Goal: Information Seeking & Learning: Find specific fact

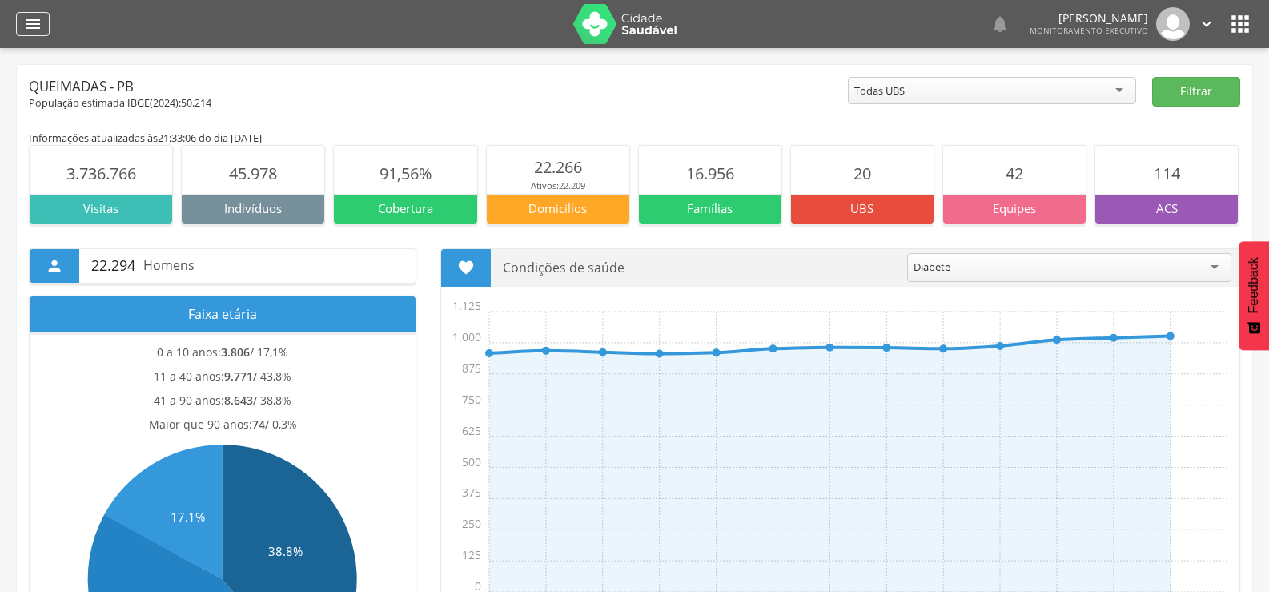
click at [18, 17] on div "" at bounding box center [33, 24] width 34 height 24
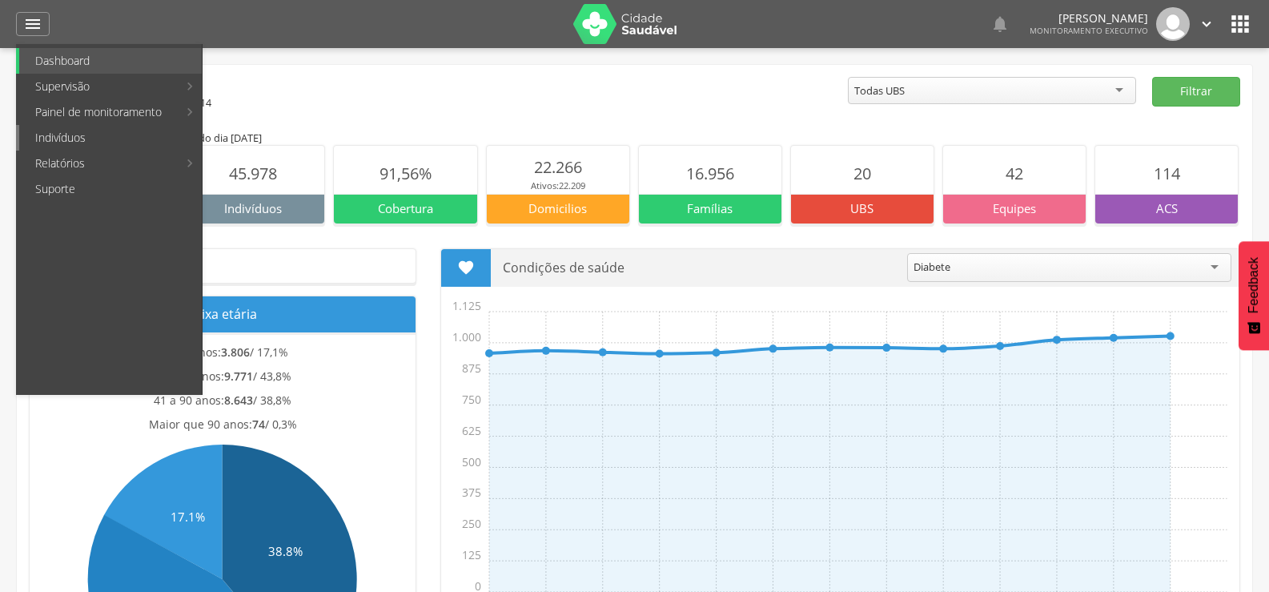
click at [39, 134] on link "Indivíduos" at bounding box center [110, 138] width 183 height 26
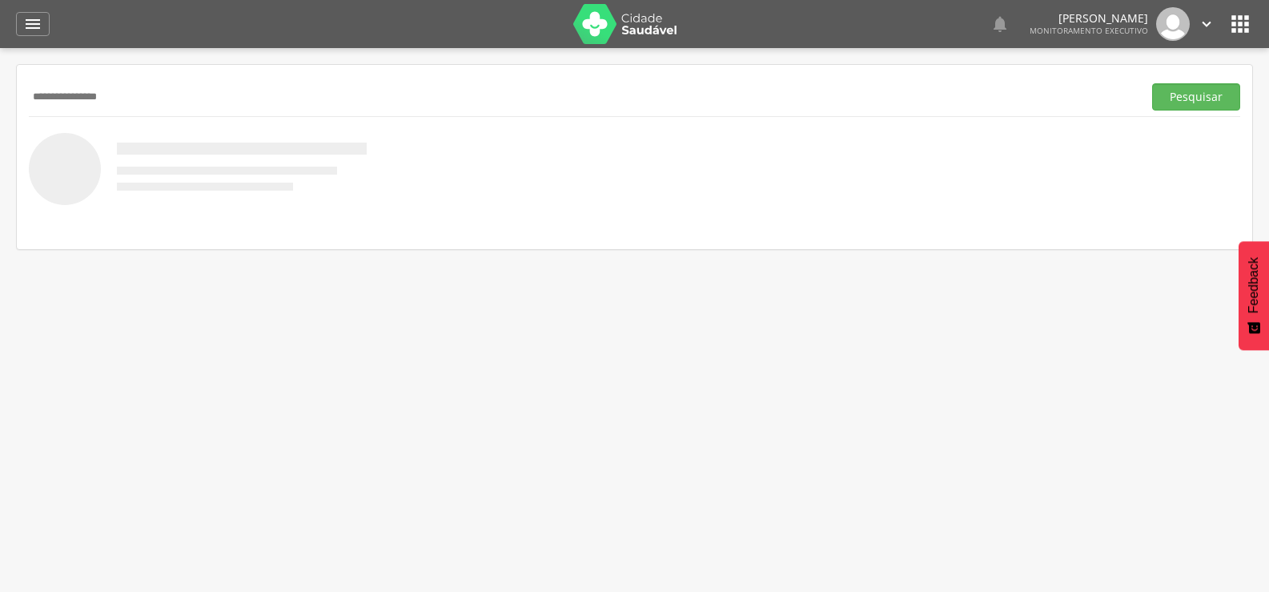
click at [1152, 83] on button "Pesquisar" at bounding box center [1196, 96] width 88 height 27
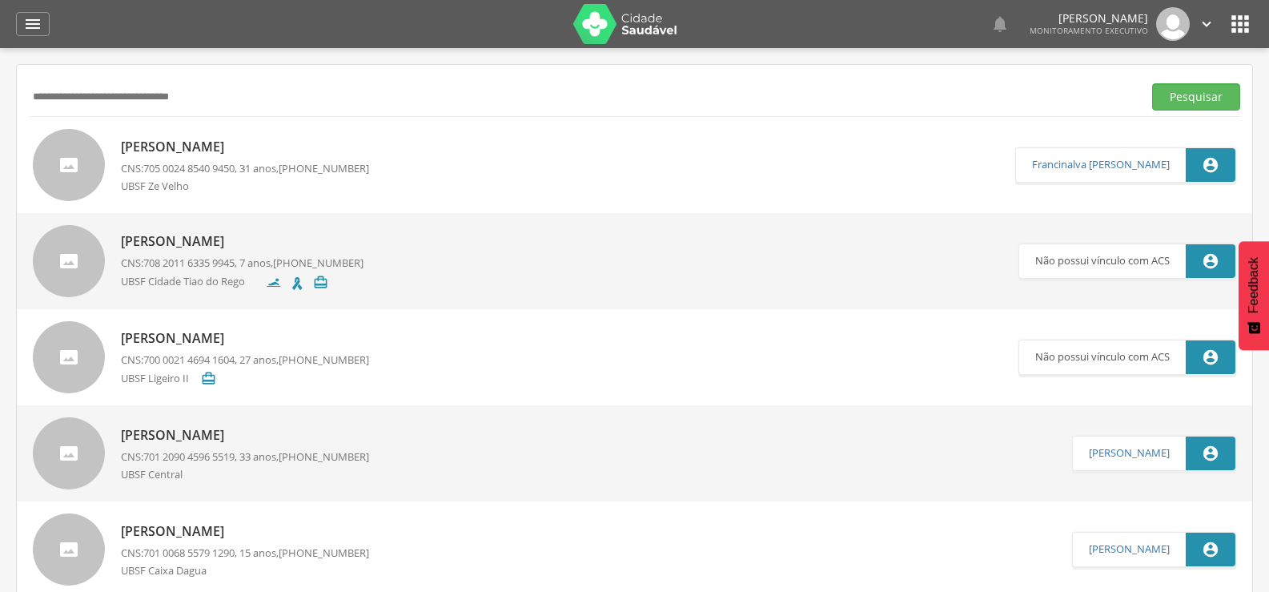
type input "**********"
click at [1152, 83] on button "Pesquisar" at bounding box center [1196, 96] width 88 height 27
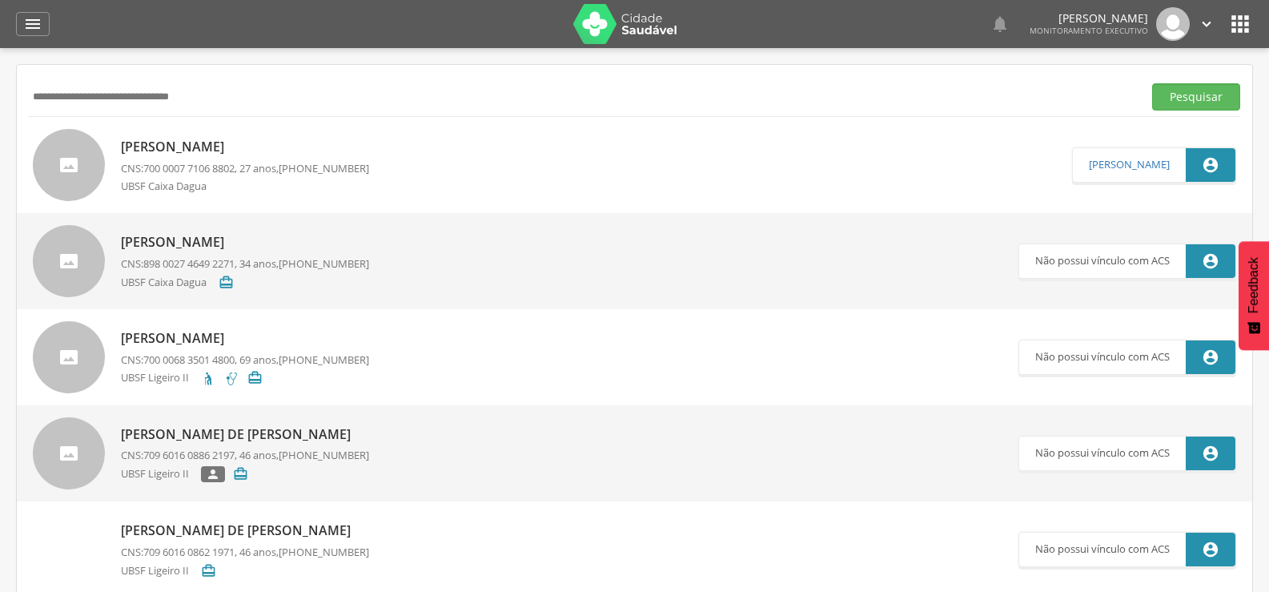
click at [279, 145] on p "[PERSON_NAME]" at bounding box center [245, 147] width 248 height 18
type input "**********"
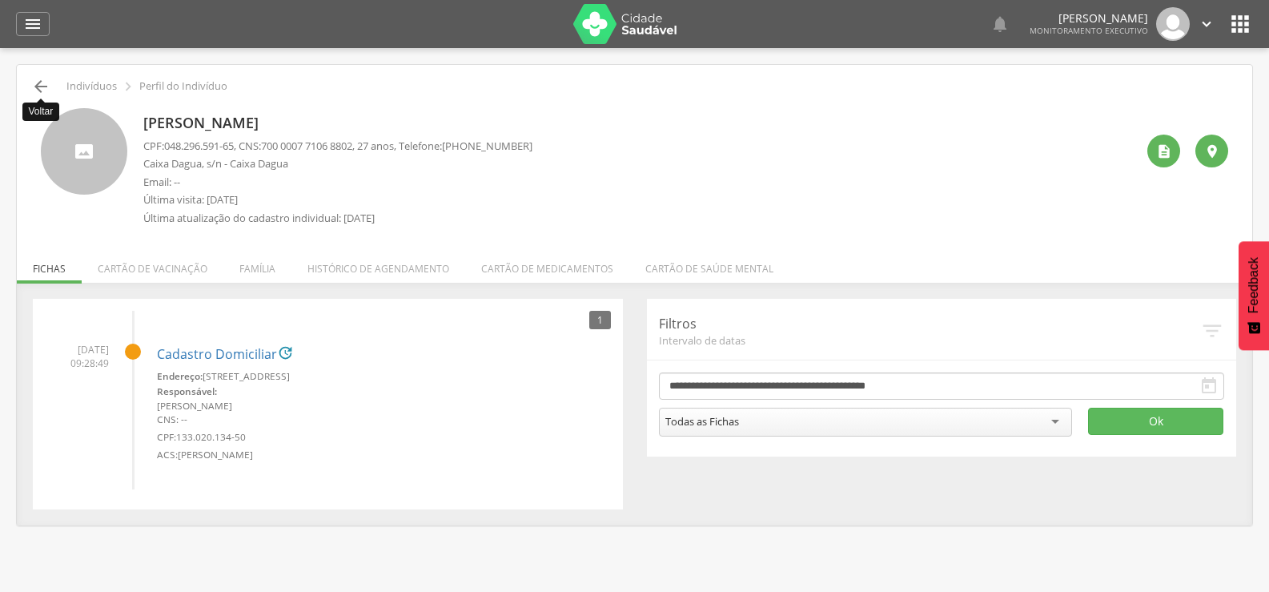
click at [46, 83] on icon "" at bounding box center [40, 86] width 19 height 19
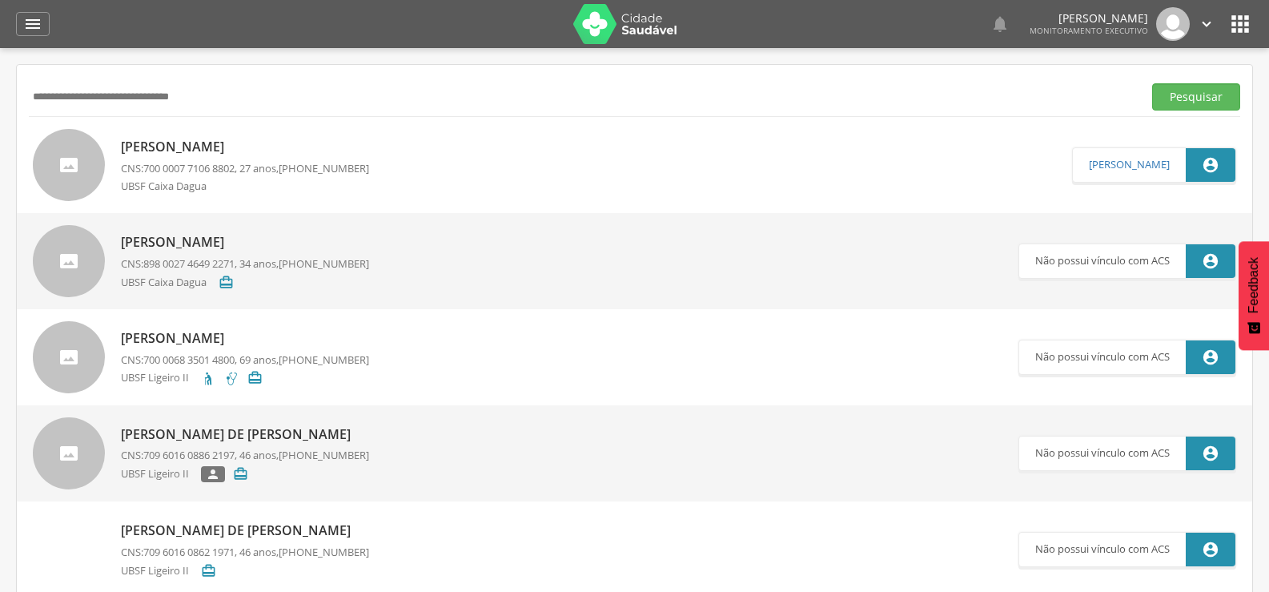
drag, startPoint x: 252, startPoint y: 118, endPoint x: 0, endPoint y: 142, distance: 253.3
click at [0, 141] on div " Supervisão  Distritos  Ubs Coordenador: - Queimadas / PB Intervalo de Tempo…" at bounding box center [634, 344] width 1269 height 592
type input "**********"
click at [1152, 83] on button "Pesquisar" at bounding box center [1196, 96] width 88 height 27
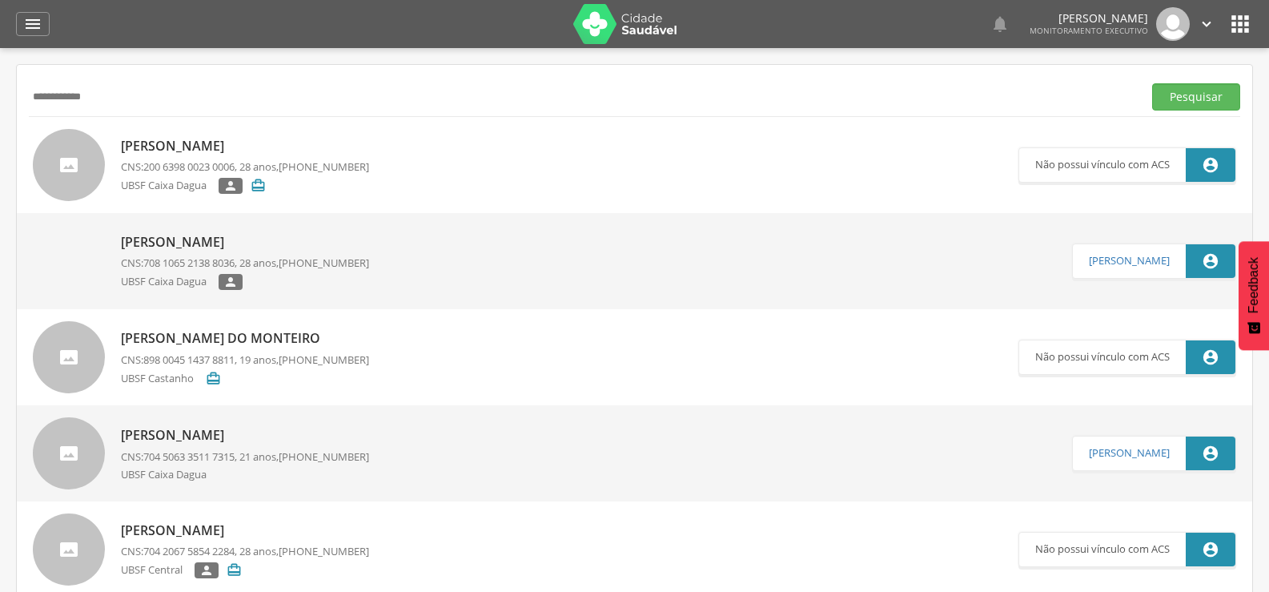
click at [250, 233] on p "[PERSON_NAME]" at bounding box center [245, 242] width 248 height 18
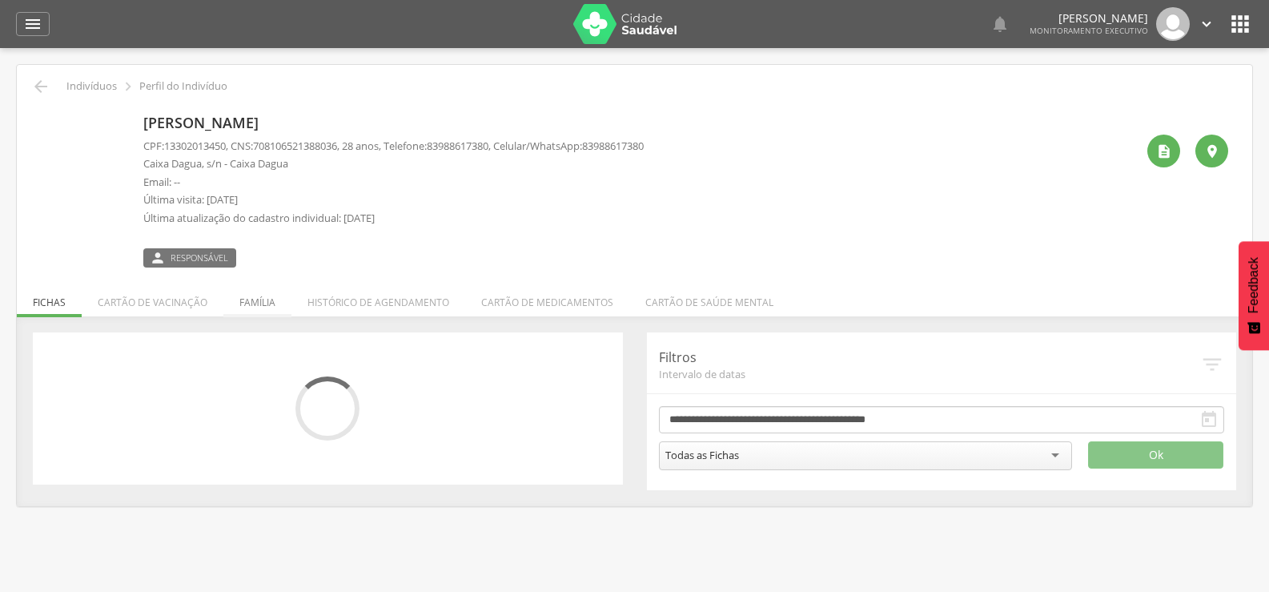
click at [251, 300] on li "Família" at bounding box center [257, 298] width 68 height 38
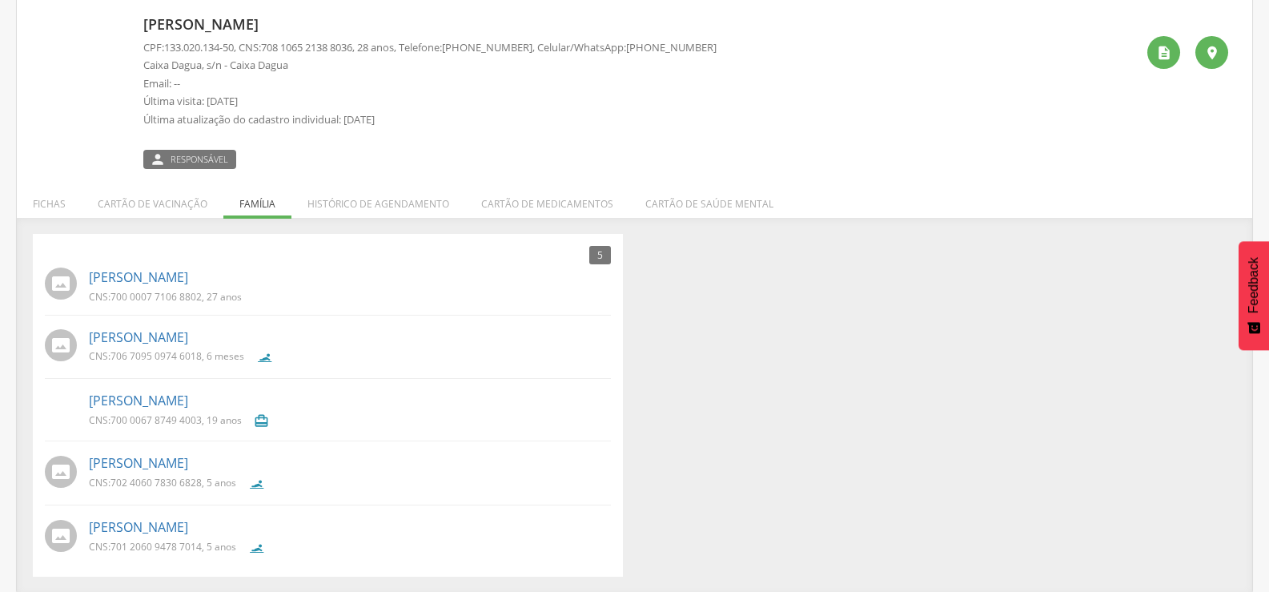
scroll to position [100, 0]
click at [275, 46] on span "708 1065 2138 8036" at bounding box center [306, 45] width 91 height 14
drag, startPoint x: 273, startPoint y: 46, endPoint x: 370, endPoint y: 45, distance: 96.9
click at [370, 45] on p "CPF: 133.020.134-50 , CNS: [PHONE_NUMBER] , 28 anos, Telefone: [PHONE_NUMBER] ,…" at bounding box center [429, 45] width 573 height 15
copy span "708 1065 2138 8036"
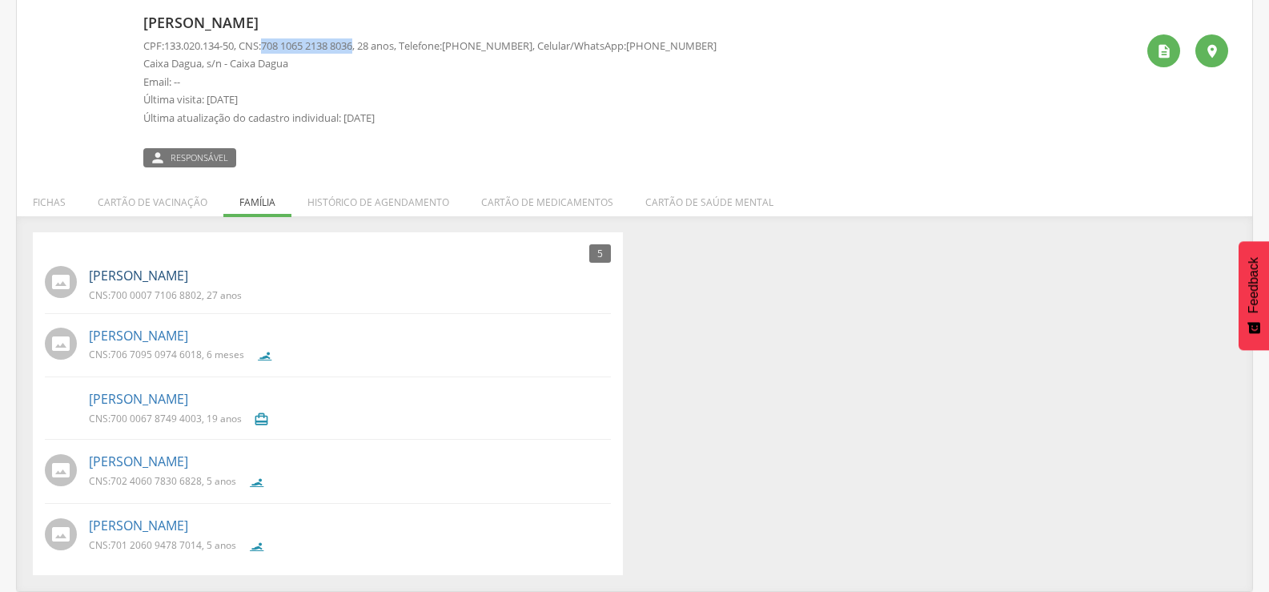
click at [188, 279] on link "[PERSON_NAME]" at bounding box center [138, 276] width 99 height 18
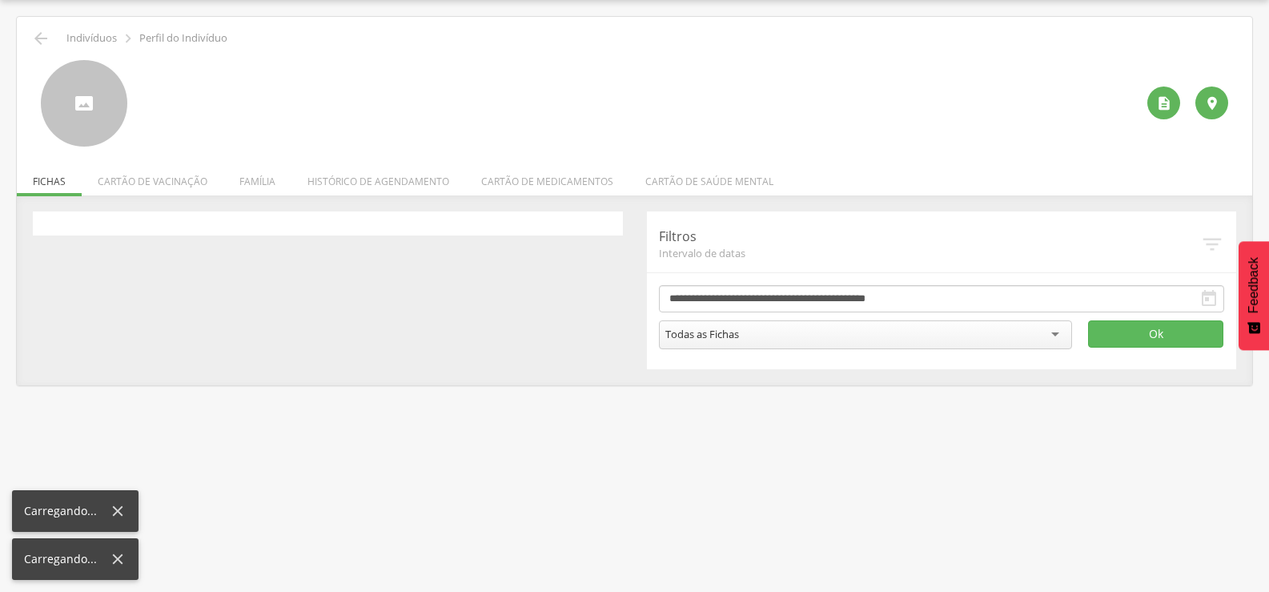
scroll to position [48, 0]
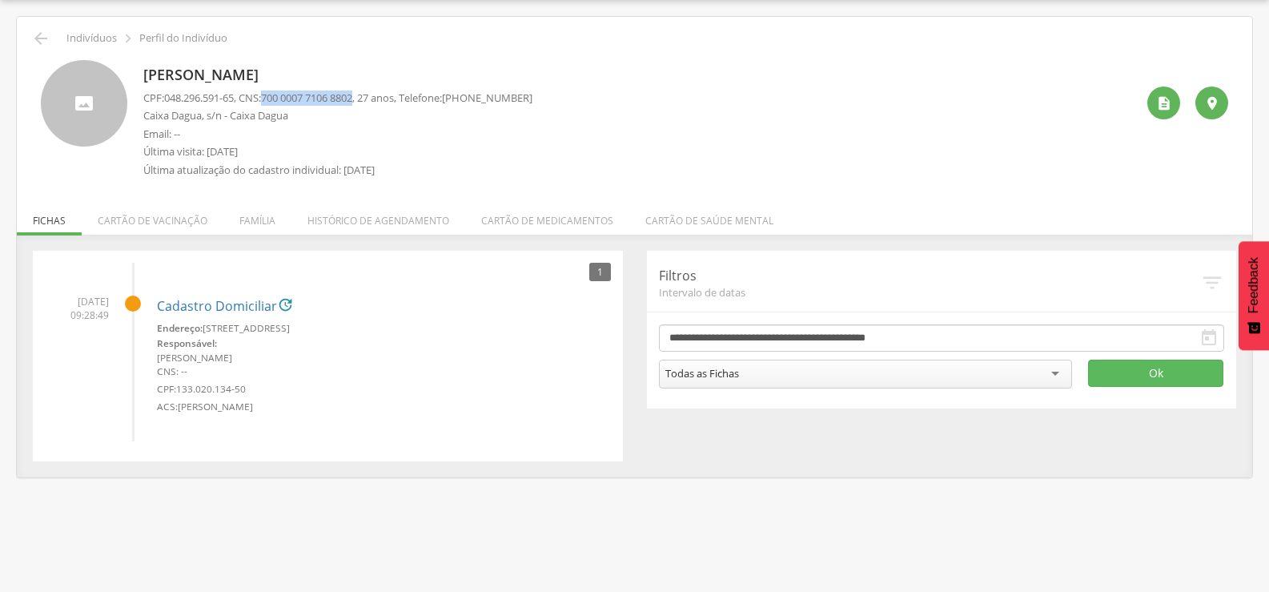
drag, startPoint x: 272, startPoint y: 94, endPoint x: 370, endPoint y: 98, distance: 97.7
click at [370, 98] on p "CPF: 048.296.591-65 , CNS: [PHONE_NUMBER] , 27 anos, Telefone: [PHONE_NUMBER]" at bounding box center [337, 97] width 389 height 15
copy span "700 0007 7106 8802"
click at [279, 222] on li "Família" at bounding box center [257, 217] width 68 height 38
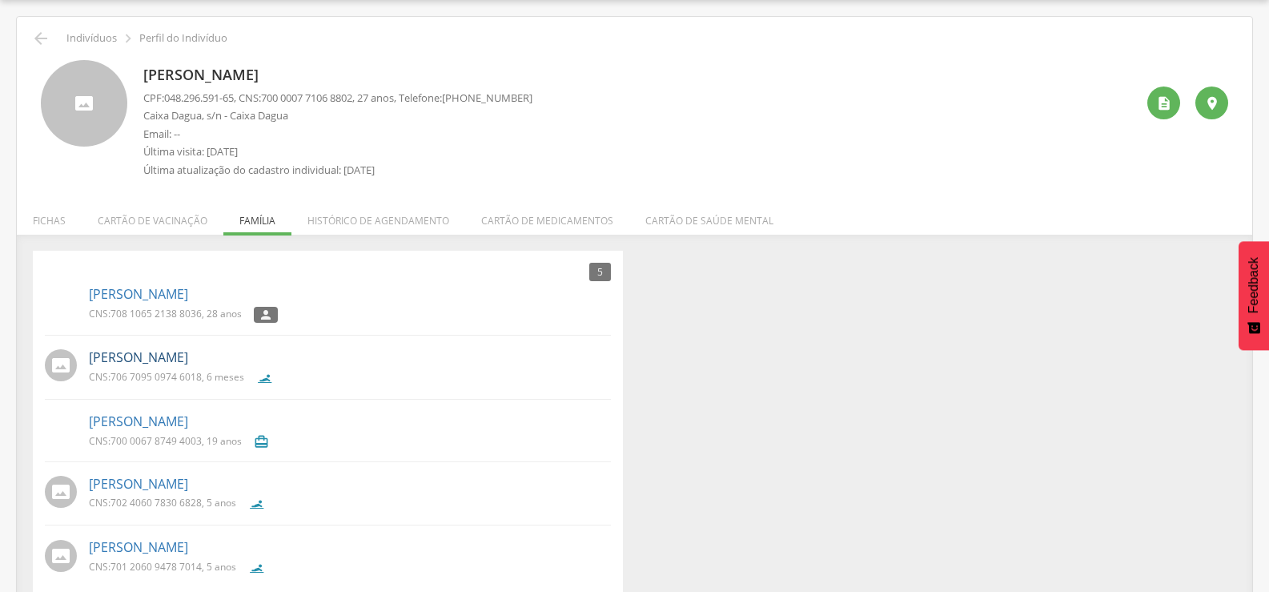
click at [188, 364] on link "[PERSON_NAME]" at bounding box center [138, 357] width 99 height 18
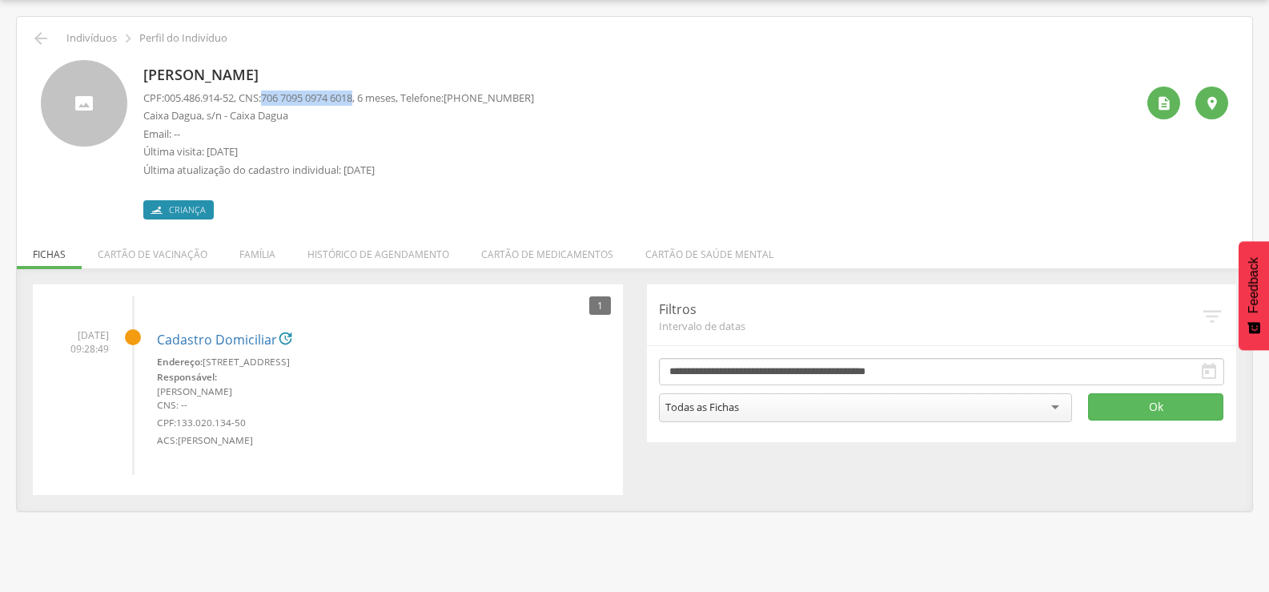
drag, startPoint x: 273, startPoint y: 98, endPoint x: 368, endPoint y: 94, distance: 95.3
click at [352, 94] on span "706 7095 0974 6018" at bounding box center [306, 97] width 91 height 14
copy span "706 7095 0974 6018"
click at [276, 251] on li "Família" at bounding box center [257, 250] width 68 height 38
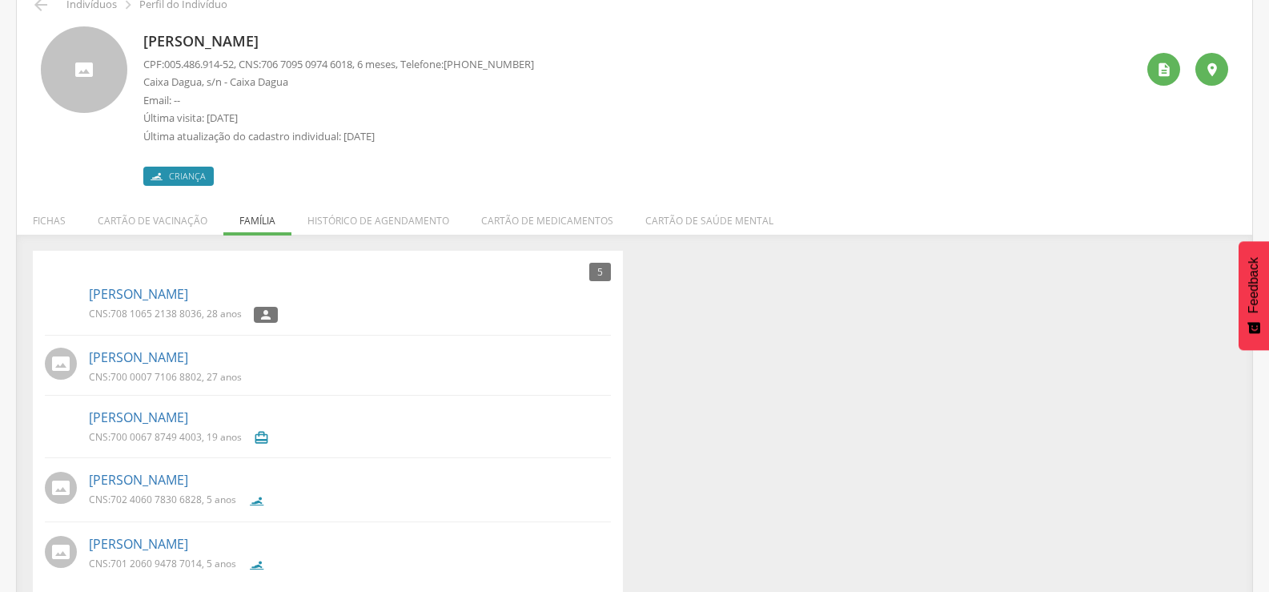
scroll to position [100, 0]
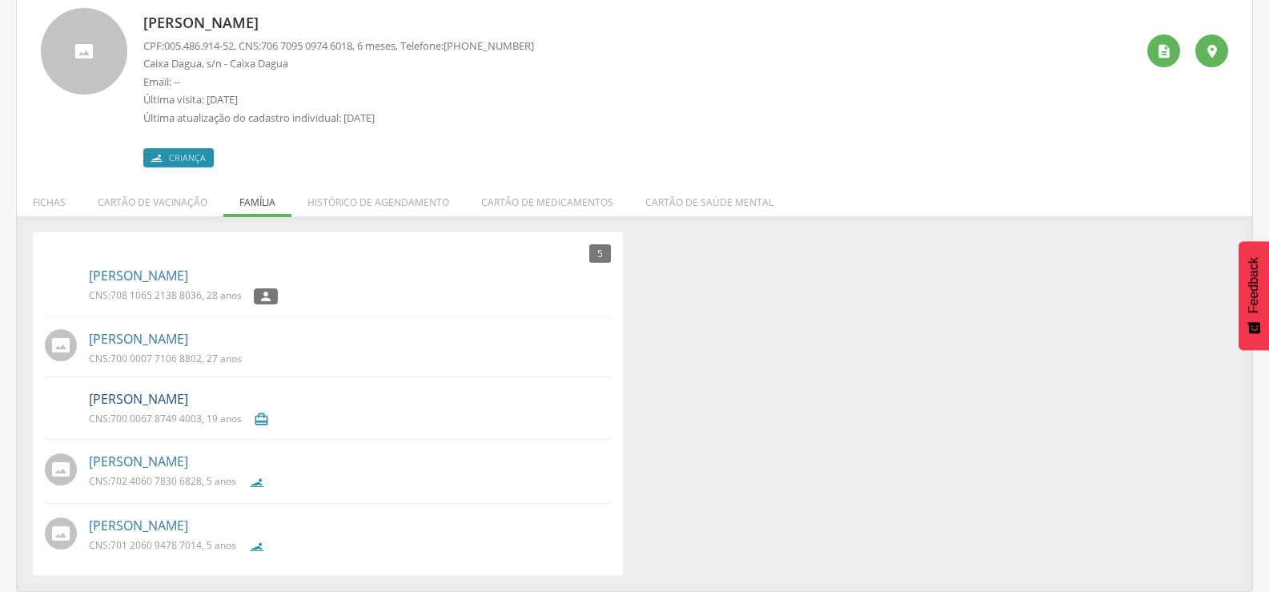
click at [153, 404] on link "[PERSON_NAME]" at bounding box center [138, 399] width 99 height 18
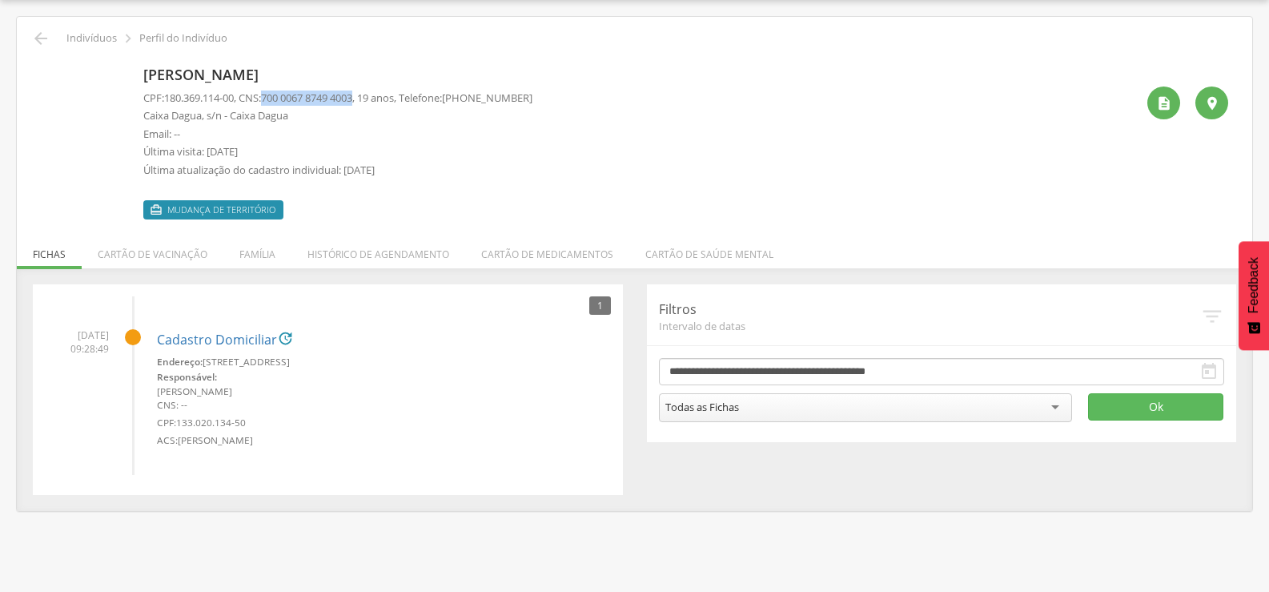
drag, startPoint x: 274, startPoint y: 97, endPoint x: 370, endPoint y: 97, distance: 96.1
click at [370, 97] on p "CPF: 180.369.114-00 , CNS: [PHONE_NUMBER] , 19 anos, Telefone: [PHONE_NUMBER]" at bounding box center [337, 97] width 389 height 15
copy span "700 0067 8749 4003"
click at [239, 255] on li "Família" at bounding box center [257, 250] width 68 height 38
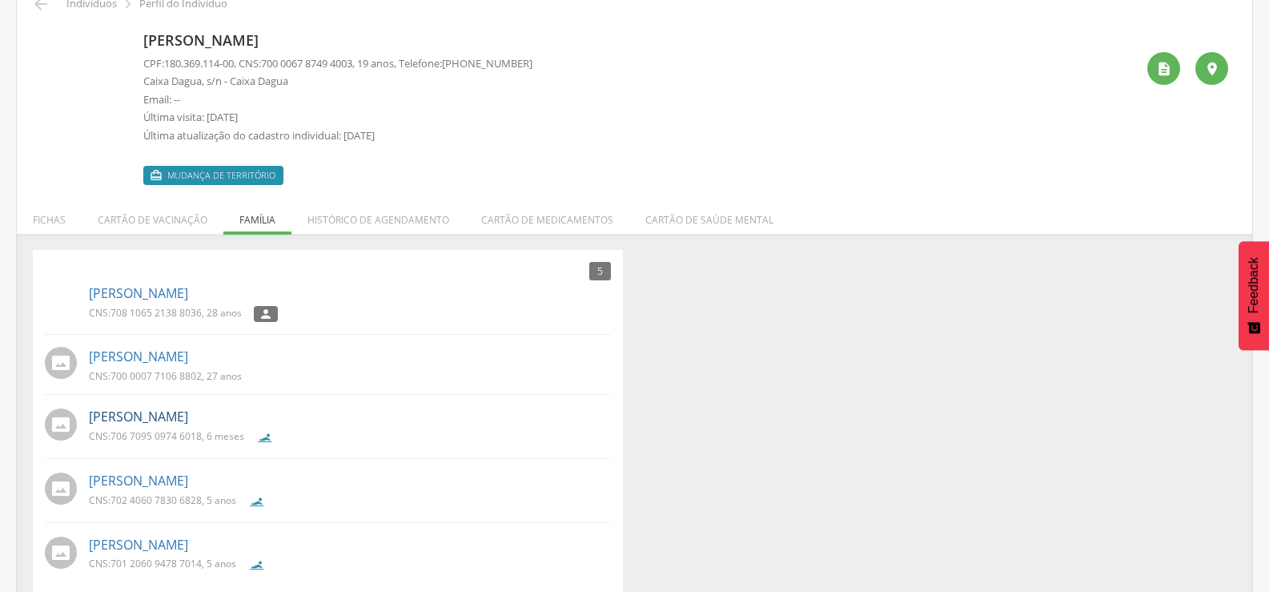
scroll to position [101, 0]
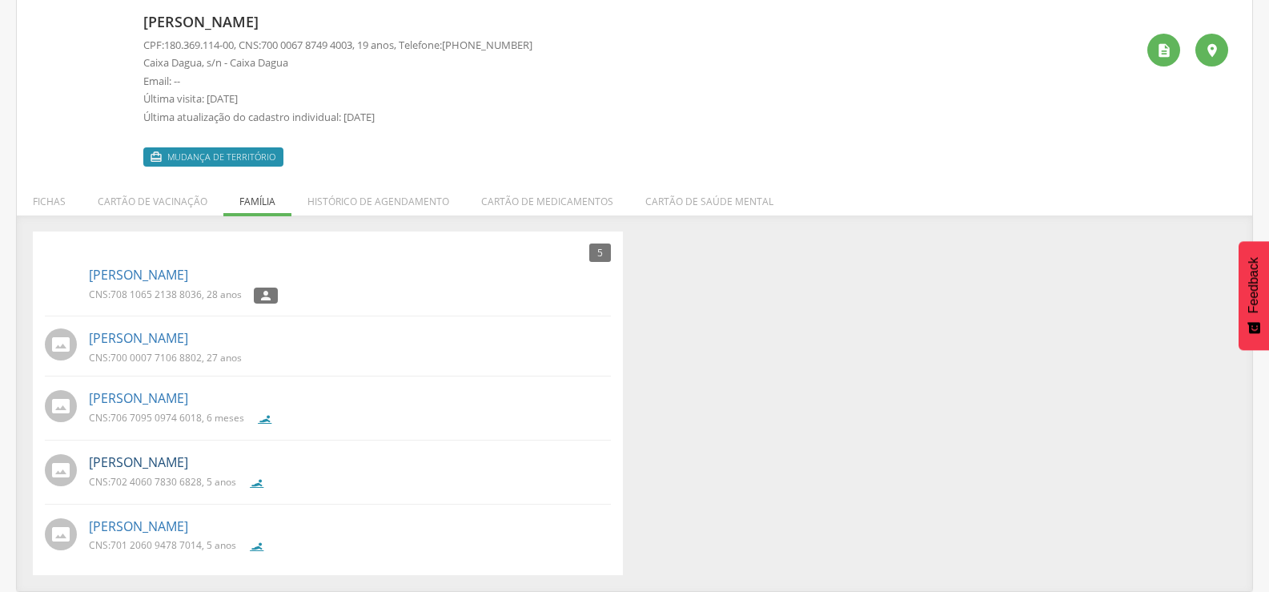
click at [188, 468] on link "[PERSON_NAME]" at bounding box center [138, 462] width 99 height 18
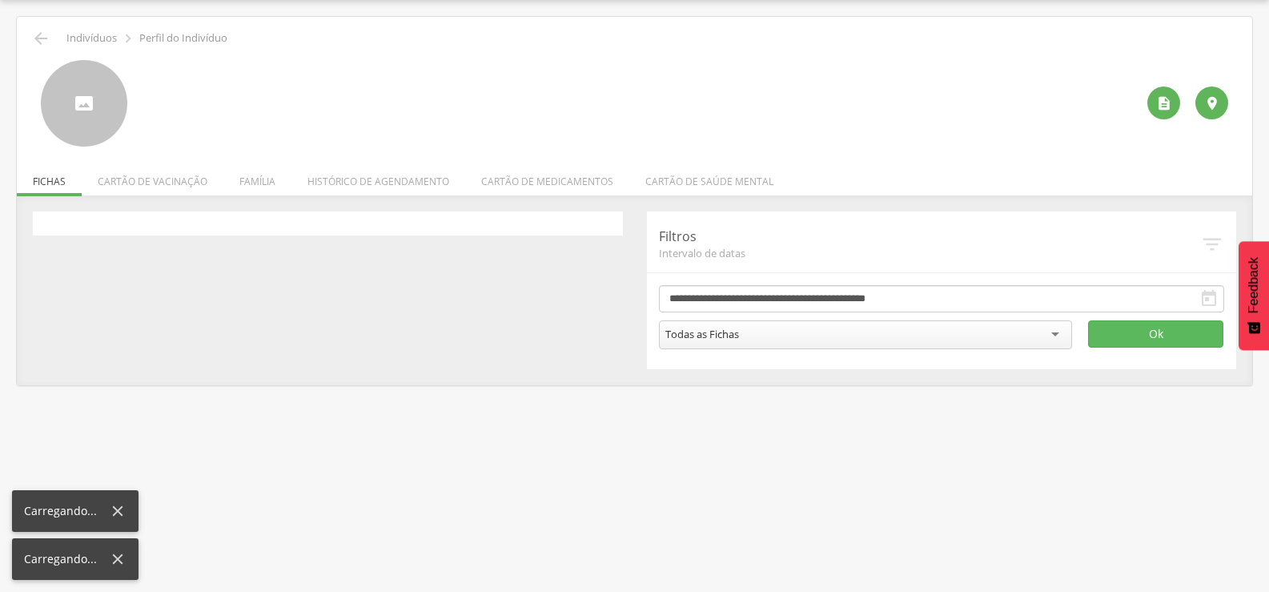
scroll to position [48, 0]
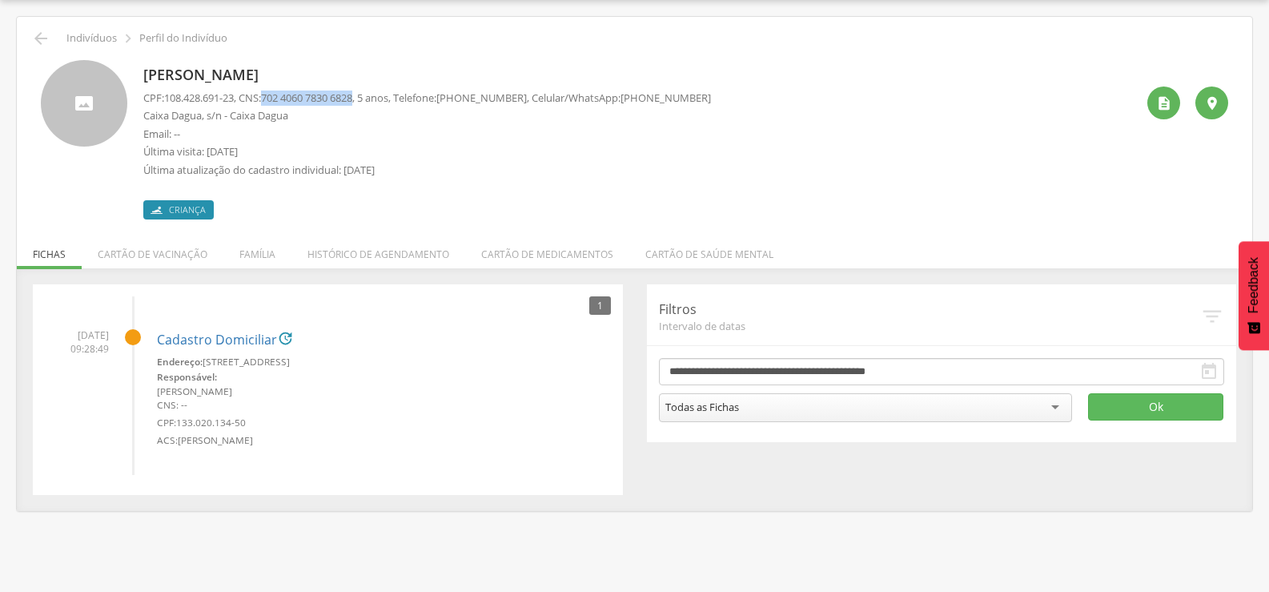
drag, startPoint x: 271, startPoint y: 95, endPoint x: 371, endPoint y: 94, distance: 99.3
click at [371, 94] on p "CPF: 108.428.691-23 , CNS: [PHONE_NUMBER] , 5 anos, Telefone: [PHONE_NUMBER] , …" at bounding box center [427, 97] width 568 height 15
copy span "702 4060 7830 6828"
click at [258, 265] on li "Família" at bounding box center [257, 250] width 68 height 38
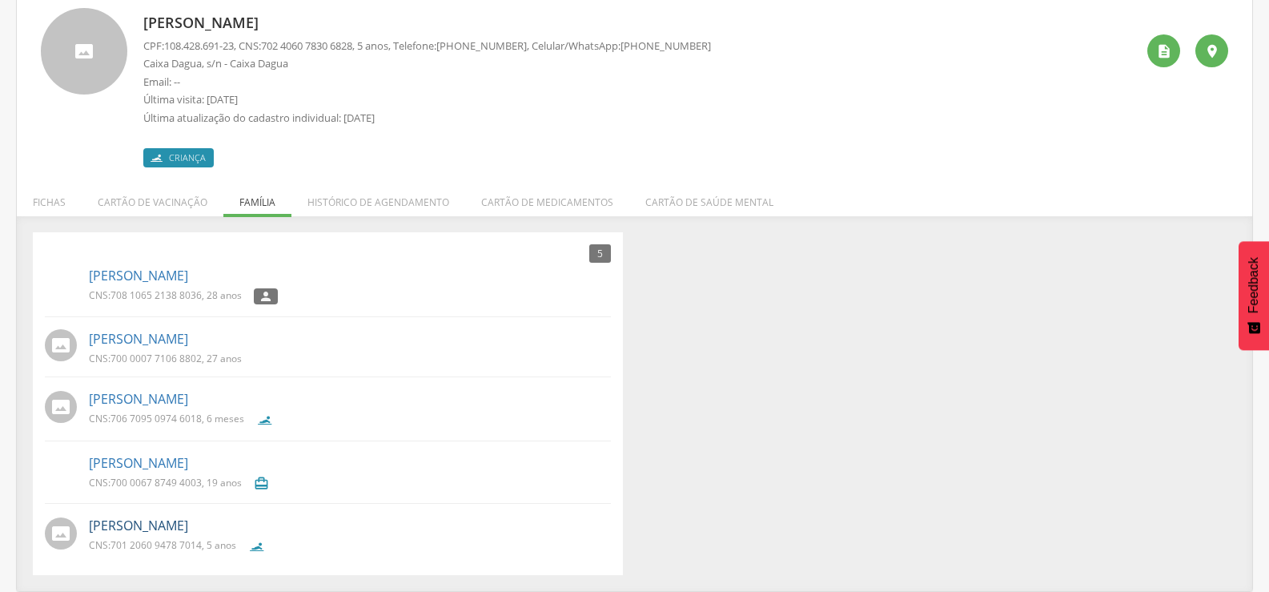
click at [187, 516] on link "[PERSON_NAME]" at bounding box center [138, 525] width 99 height 18
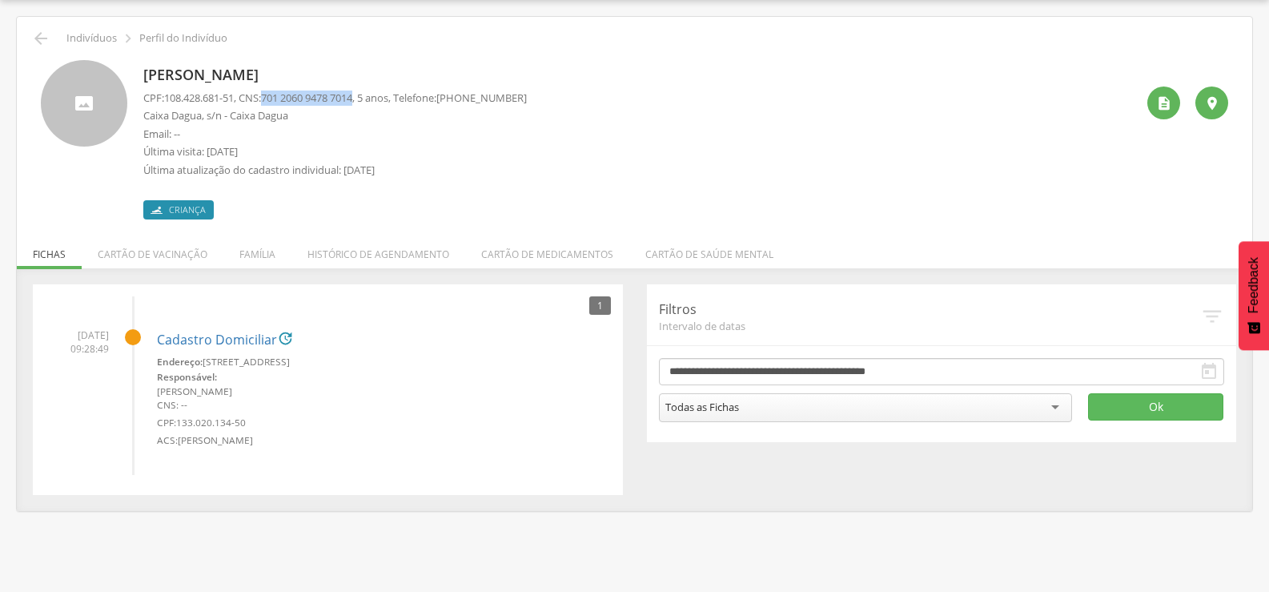
drag, startPoint x: 274, startPoint y: 96, endPoint x: 371, endPoint y: 98, distance: 96.9
click at [371, 98] on p "CPF: 108.428.681-51 , CNS: [PHONE_NUMBER] , 5 anos, Telefone: [PHONE_NUMBER]" at bounding box center [334, 97] width 383 height 15
copy span "701 2060 9478 7014"
click at [30, 31] on div " Indivíduos  Perfil do Indivíduo" at bounding box center [634, 38] width 1211 height 19
click at [48, 41] on icon "" at bounding box center [40, 38] width 19 height 19
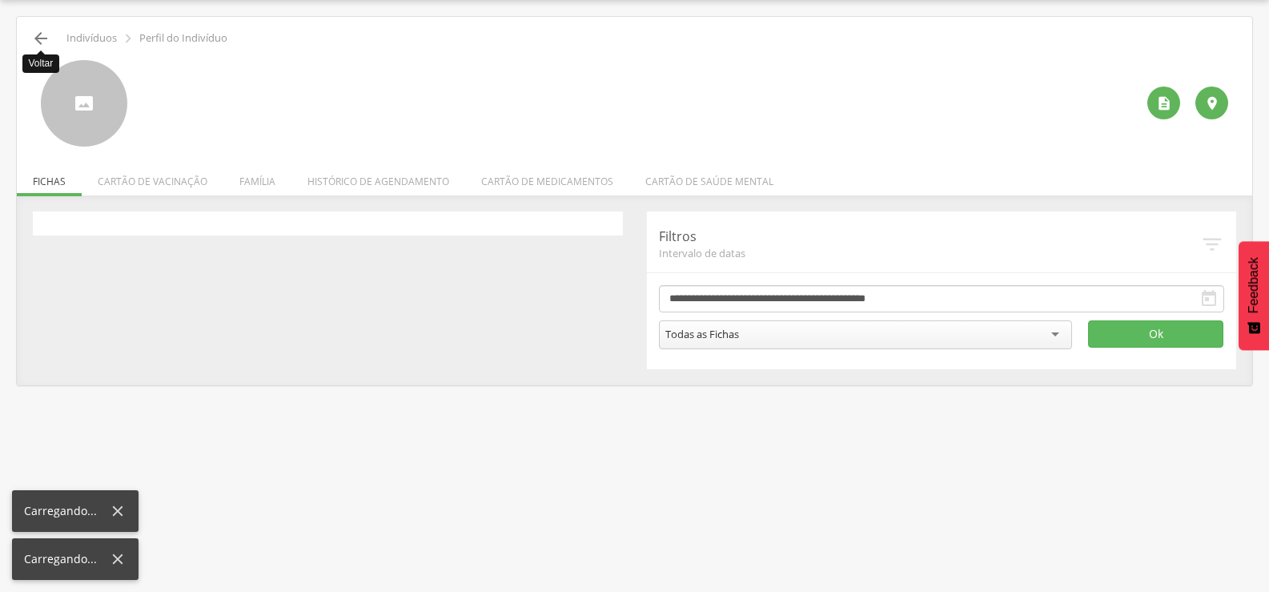
click at [48, 41] on icon "" at bounding box center [40, 38] width 19 height 19
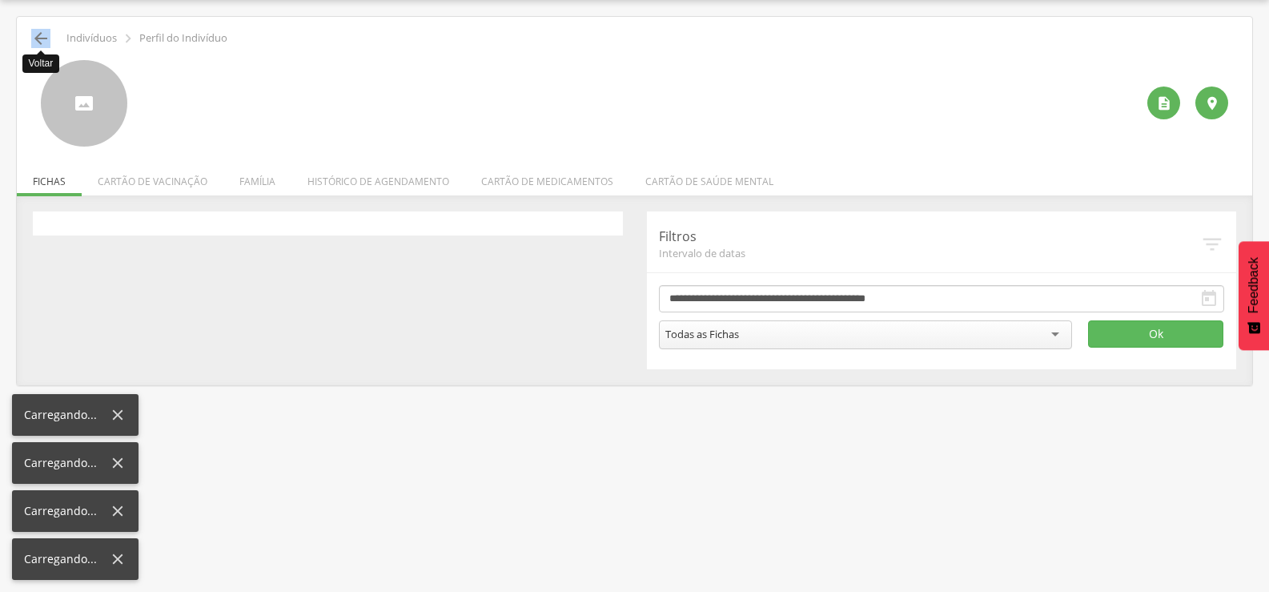
click at [48, 41] on icon "" at bounding box center [40, 38] width 19 height 19
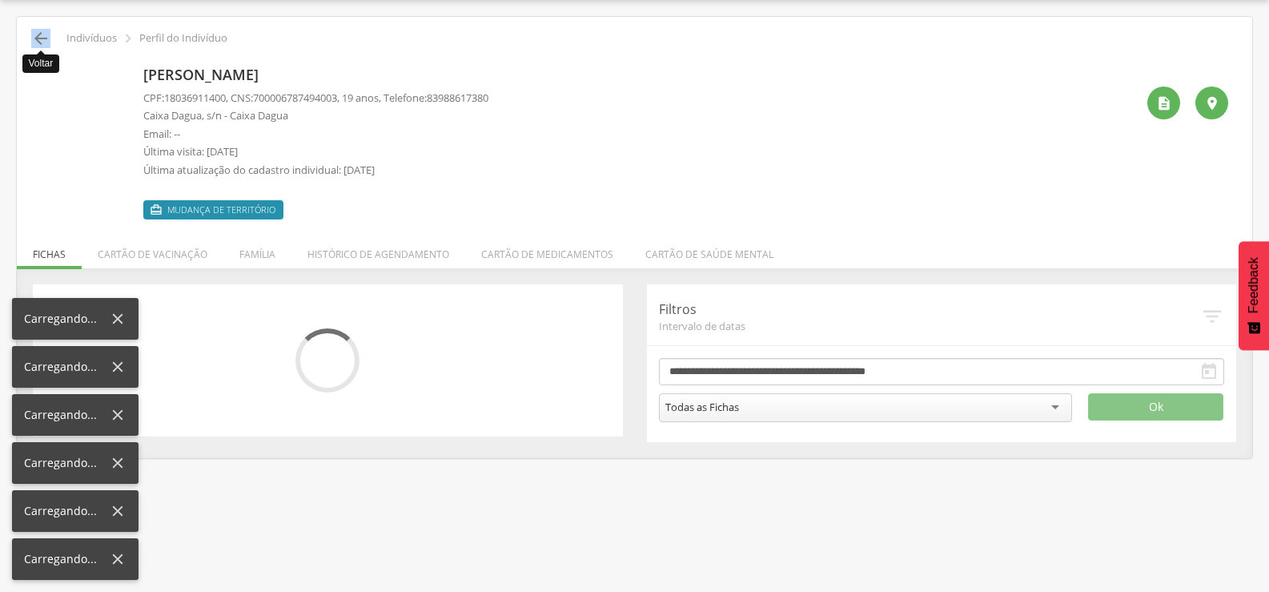
click at [48, 41] on icon "" at bounding box center [40, 38] width 19 height 19
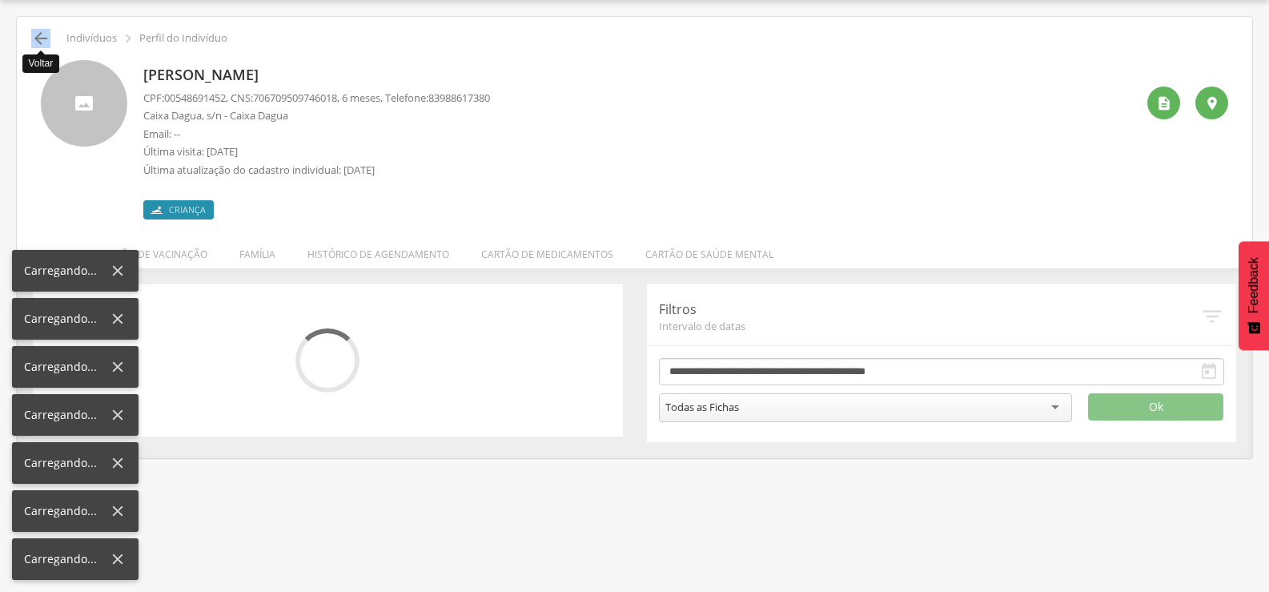
click at [48, 41] on icon "" at bounding box center [40, 38] width 19 height 19
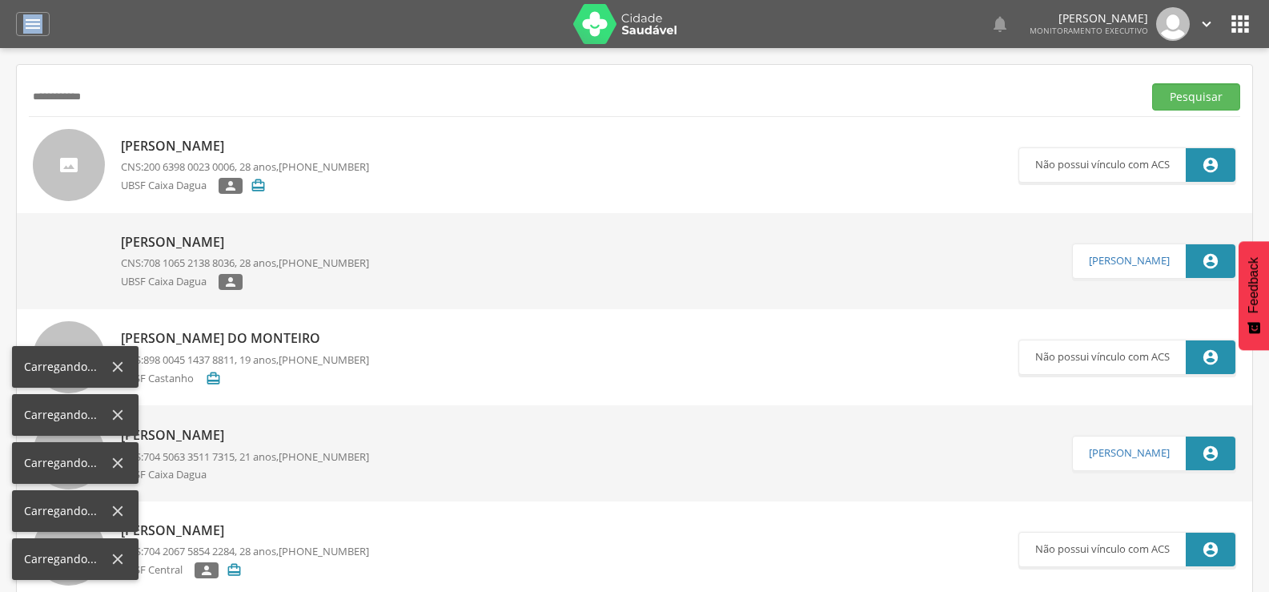
click at [48, 41] on div " Dashboard Supervisão Produtividade Mapa da cidade Mapa de cobertura Ranking A…" at bounding box center [634, 24] width 1237 height 48
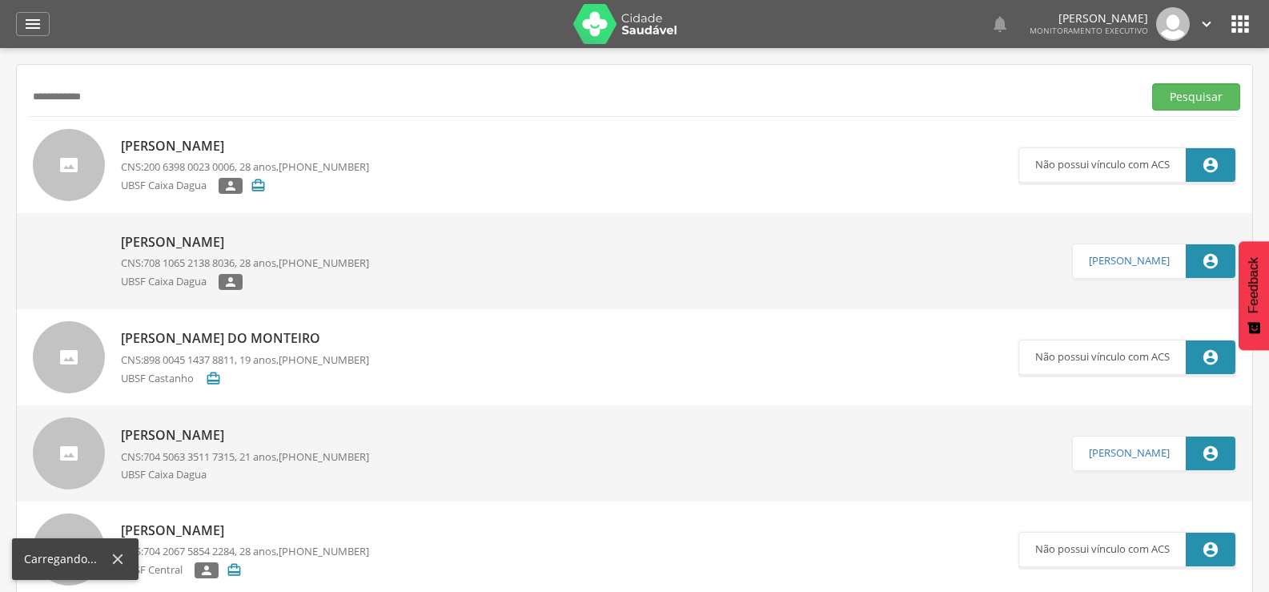
drag, startPoint x: 107, startPoint y: 100, endPoint x: 0, endPoint y: 100, distance: 107.3
click at [0, 100] on div " Supervisão  Distritos  Ubs Coordenador: - Queimadas / PB Intervalo de Tempo…" at bounding box center [634, 344] width 1269 height 592
type input "**********"
click at [1152, 83] on button "Pesquisar" at bounding box center [1196, 96] width 88 height 27
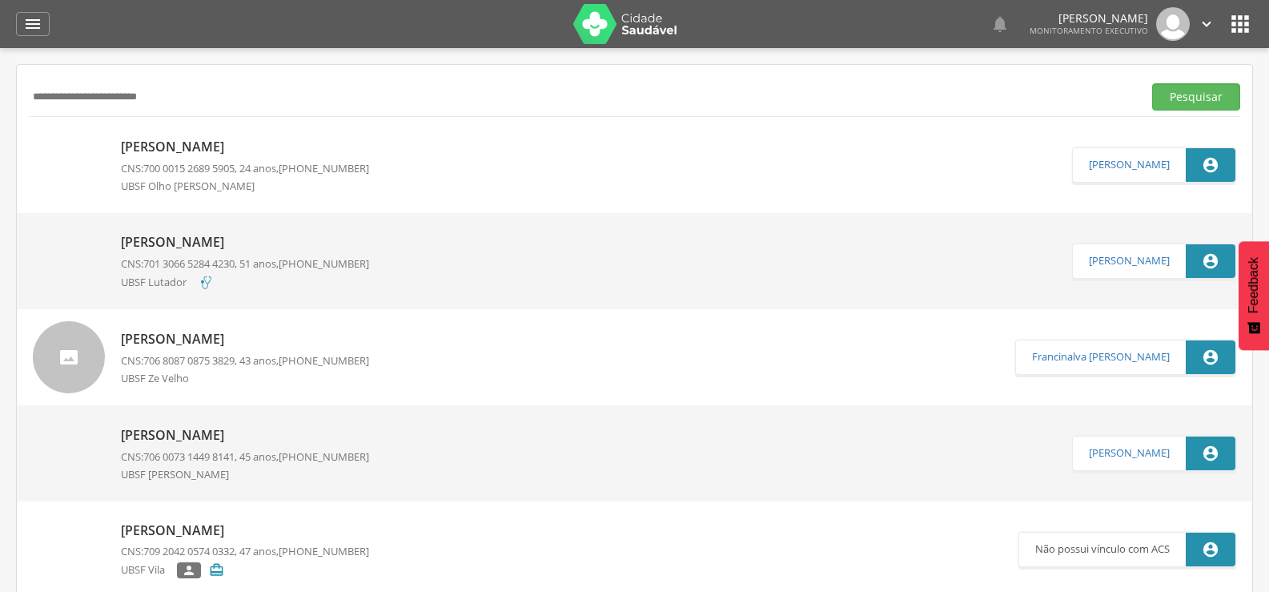
click at [295, 155] on p "[PERSON_NAME]" at bounding box center [245, 147] width 248 height 18
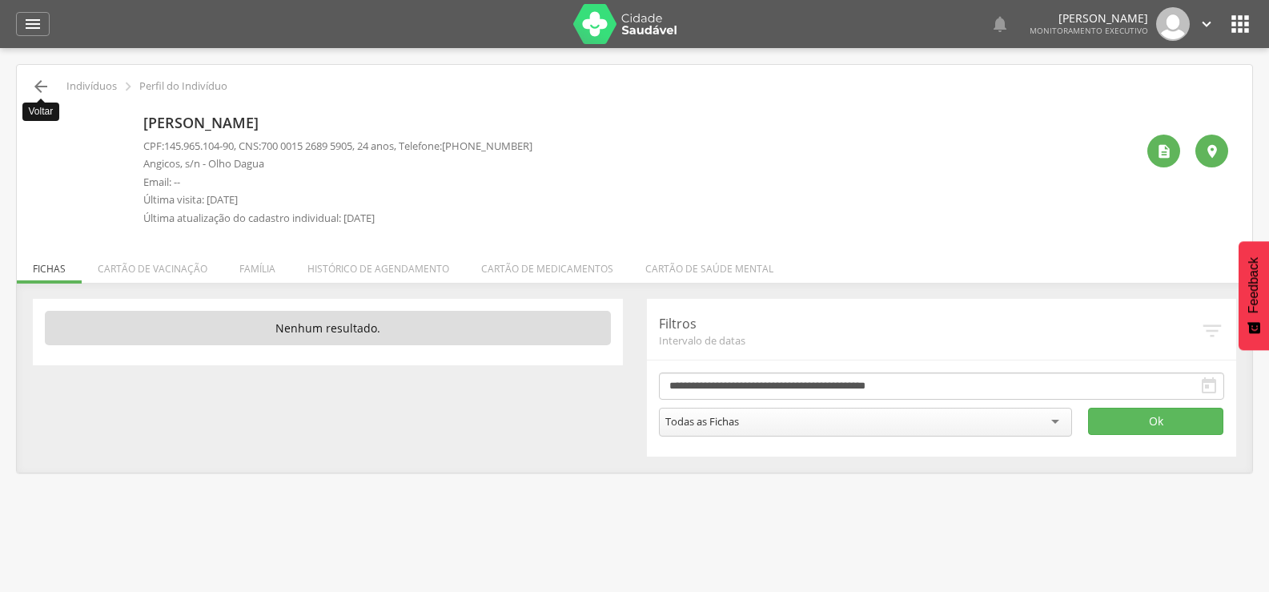
click at [38, 86] on icon "" at bounding box center [40, 86] width 19 height 19
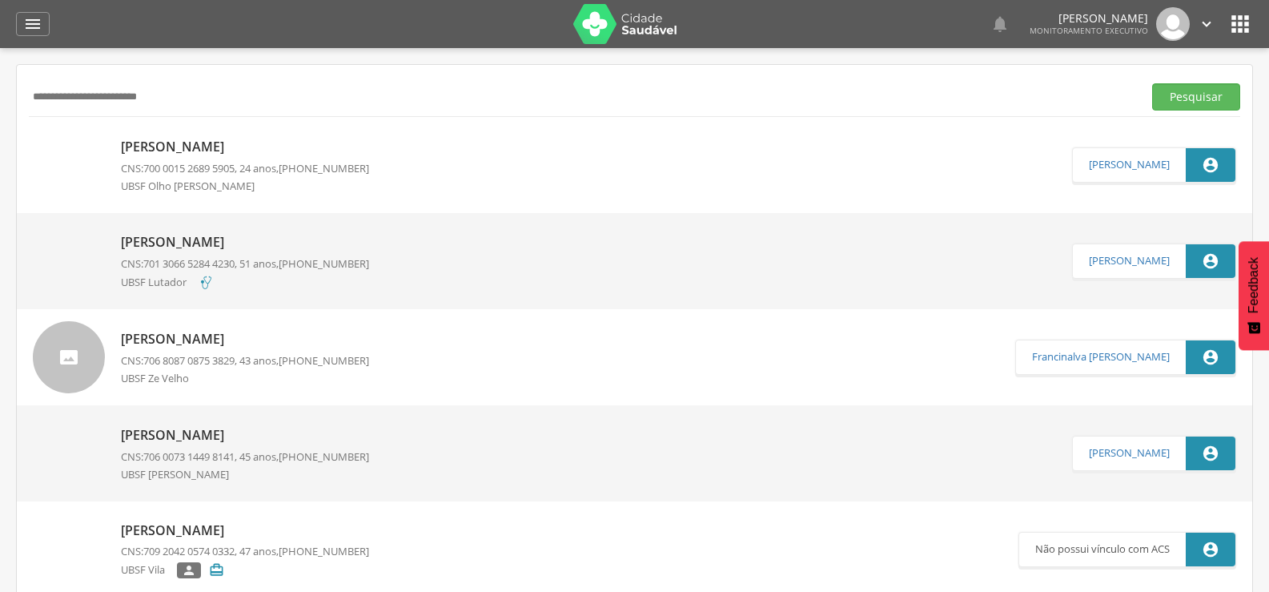
click at [283, 135] on div "[PERSON_NAME] CNS: 700 0015 2689 5905 , 24 anos, [PHONE_NUMBER] UBSF [PERSON_NA…" at bounding box center [245, 165] width 248 height 64
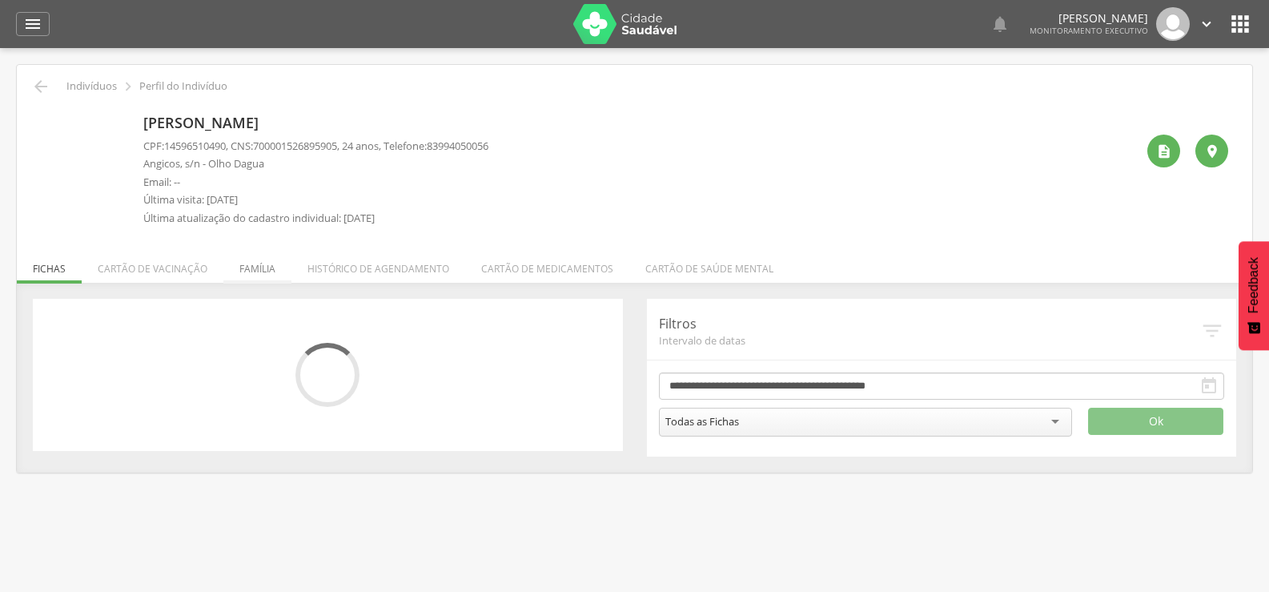
click at [267, 269] on li "Família" at bounding box center [257, 265] width 68 height 38
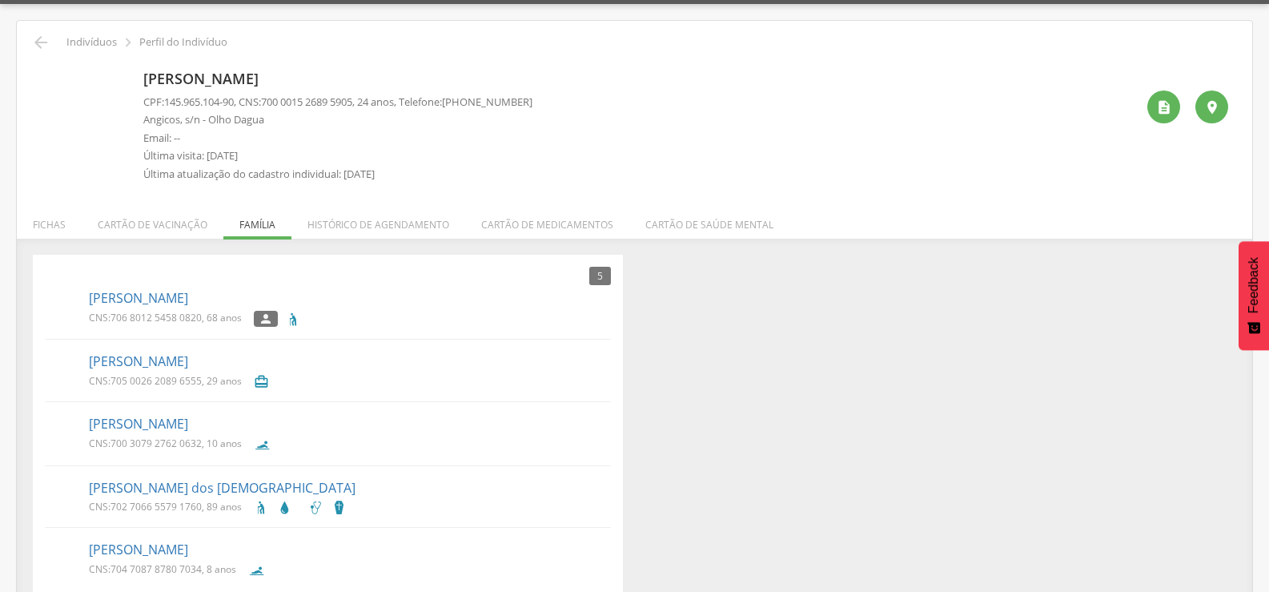
scroll to position [68, 0]
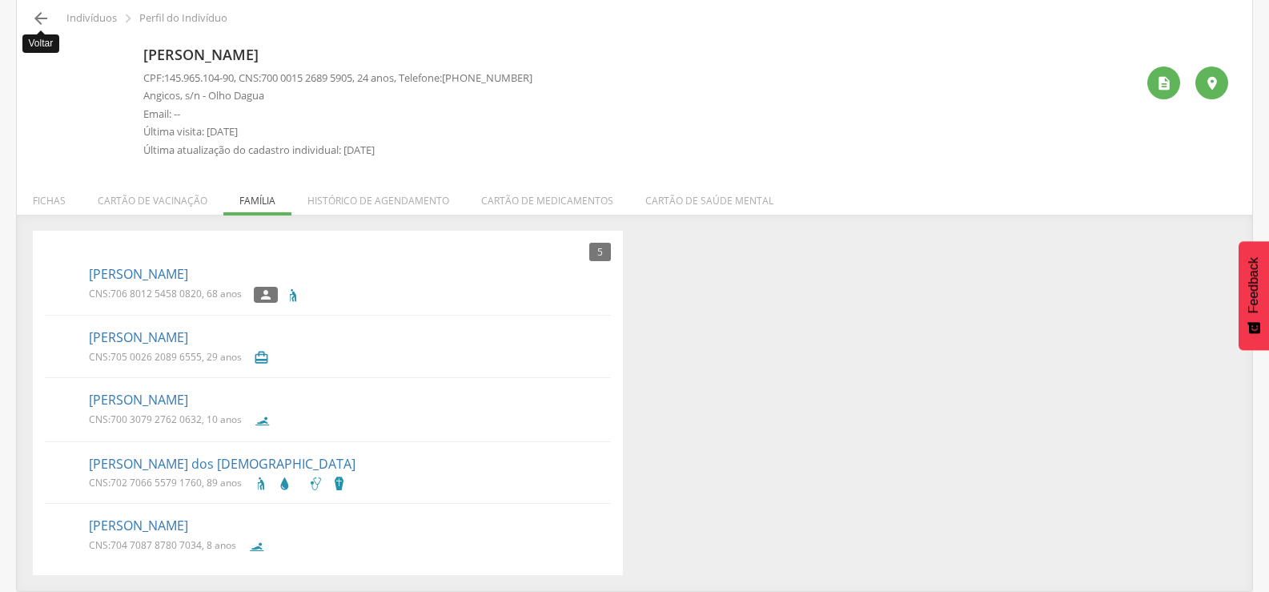
click at [49, 26] on icon "" at bounding box center [40, 18] width 19 height 19
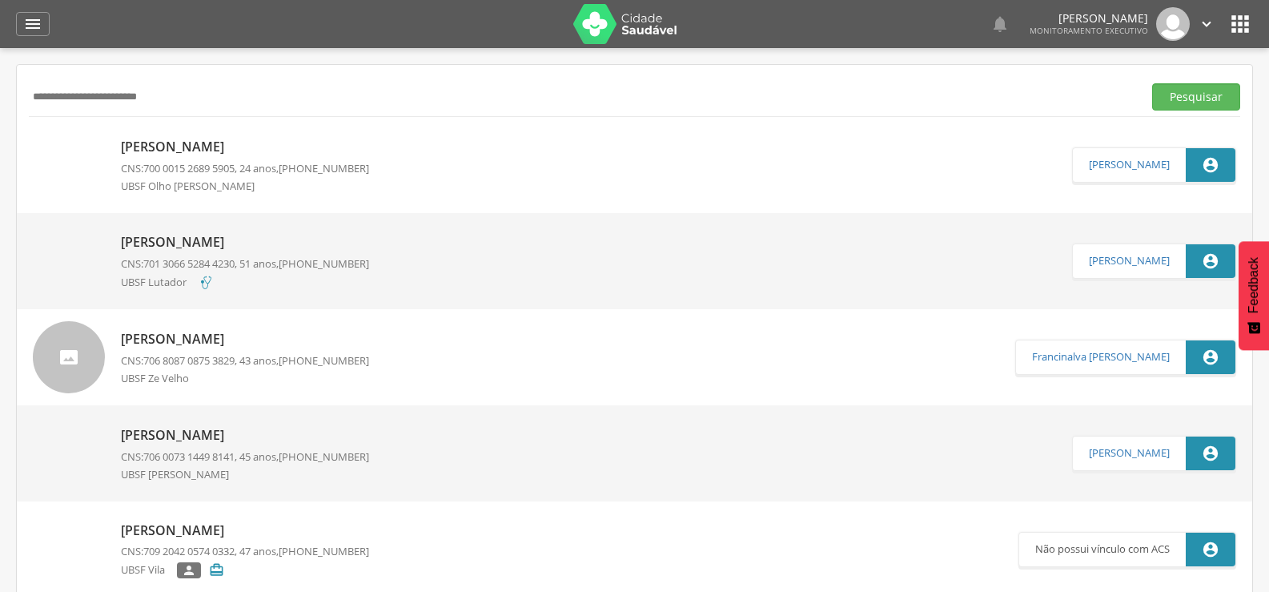
drag, startPoint x: 191, startPoint y: 99, endPoint x: 0, endPoint y: 130, distance: 193.9
click at [0, 130] on div " Supervisão  Distritos  Ubs Coordenador: - Queimadas / PB Intervalo de Tempo…" at bounding box center [634, 344] width 1269 height 592
click at [1152, 83] on button "Pesquisar" at bounding box center [1196, 96] width 88 height 27
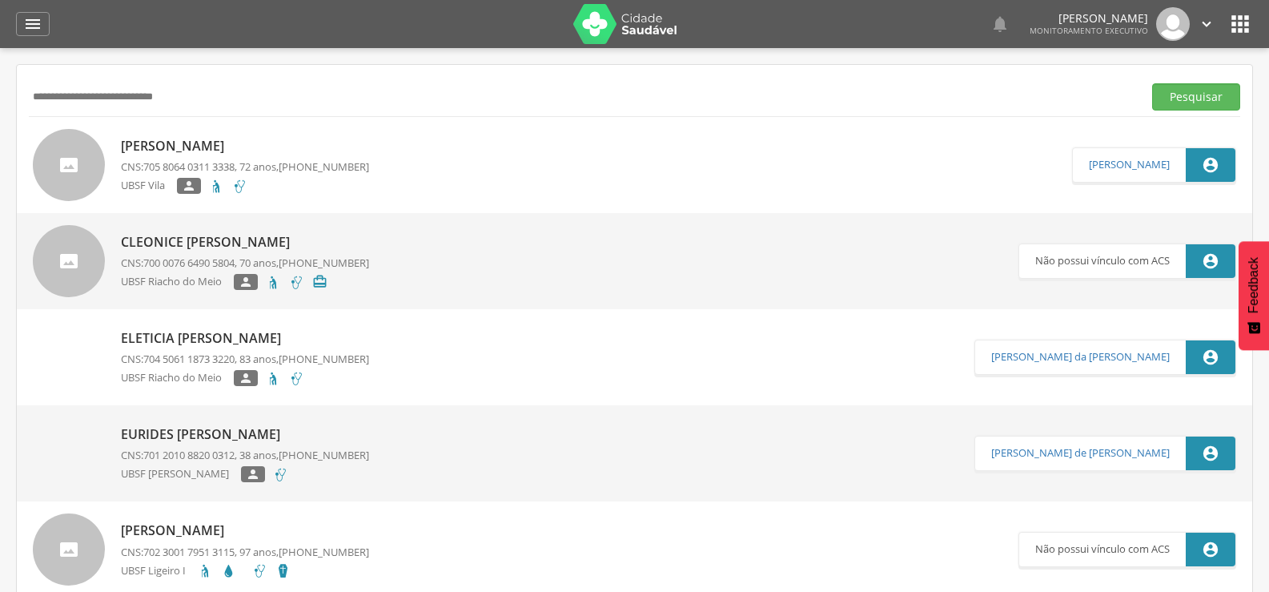
type input "**********"
click at [1152, 83] on button "Pesquisar" at bounding box center [1196, 96] width 88 height 27
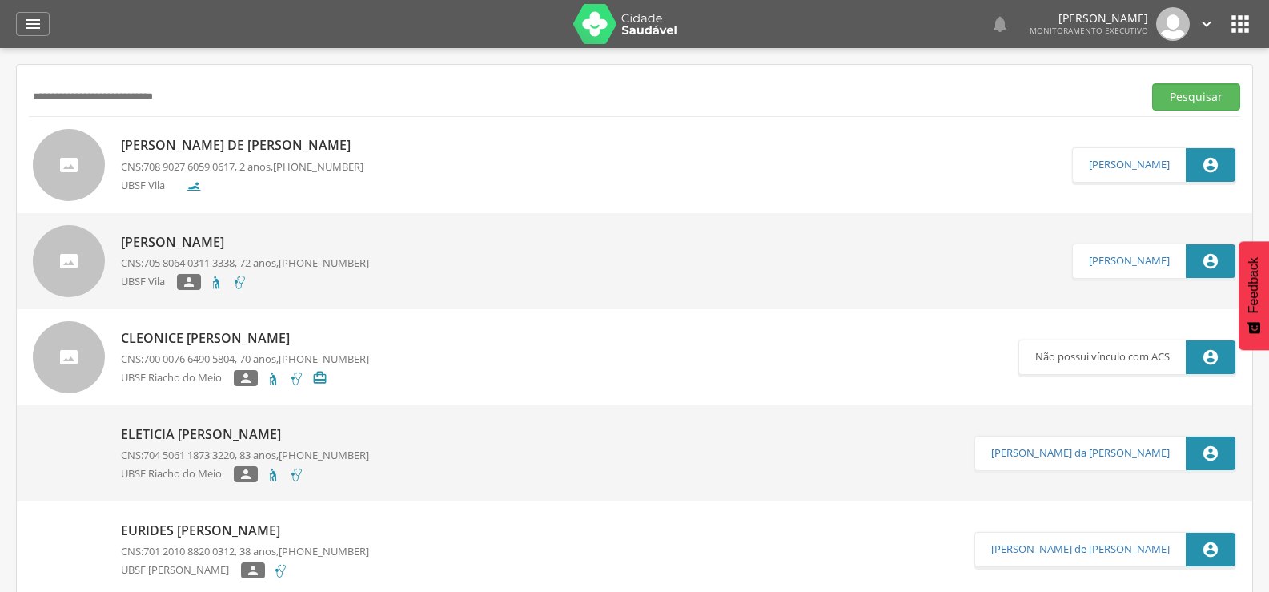
drag, startPoint x: 274, startPoint y: 93, endPoint x: 0, endPoint y: 138, distance: 277.6
click at [0, 138] on div " Supervisão  Distritos  Ubs Coordenador: - Queimadas / PB Intervalo de Tempo…" at bounding box center [634, 344] width 1269 height 592
paste input "**********"
type input "**********"
click at [1152, 83] on button "Pesquisar" at bounding box center [1196, 96] width 88 height 27
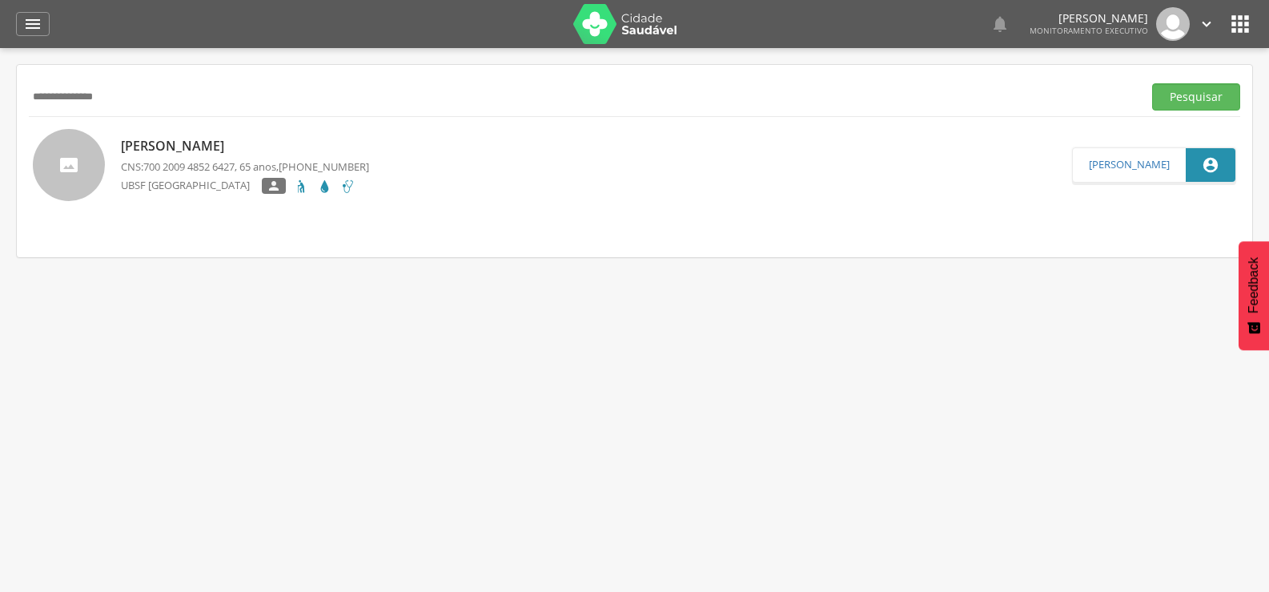
click at [209, 139] on p "[PERSON_NAME]" at bounding box center [245, 146] width 248 height 18
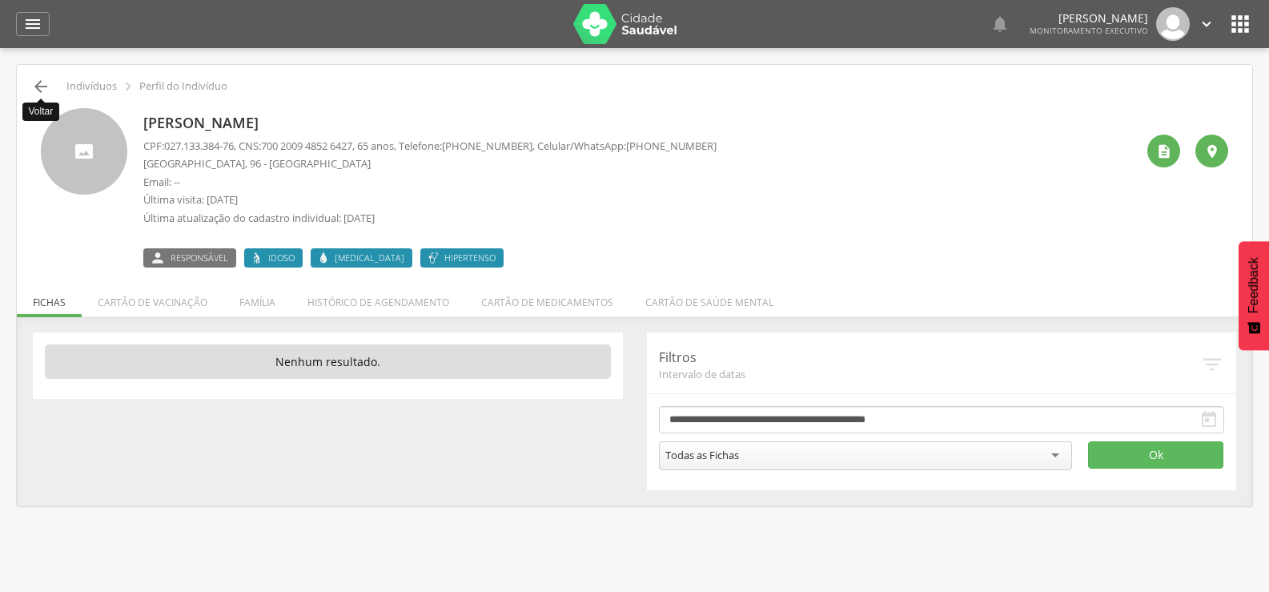
click at [48, 80] on icon "" at bounding box center [40, 86] width 19 height 19
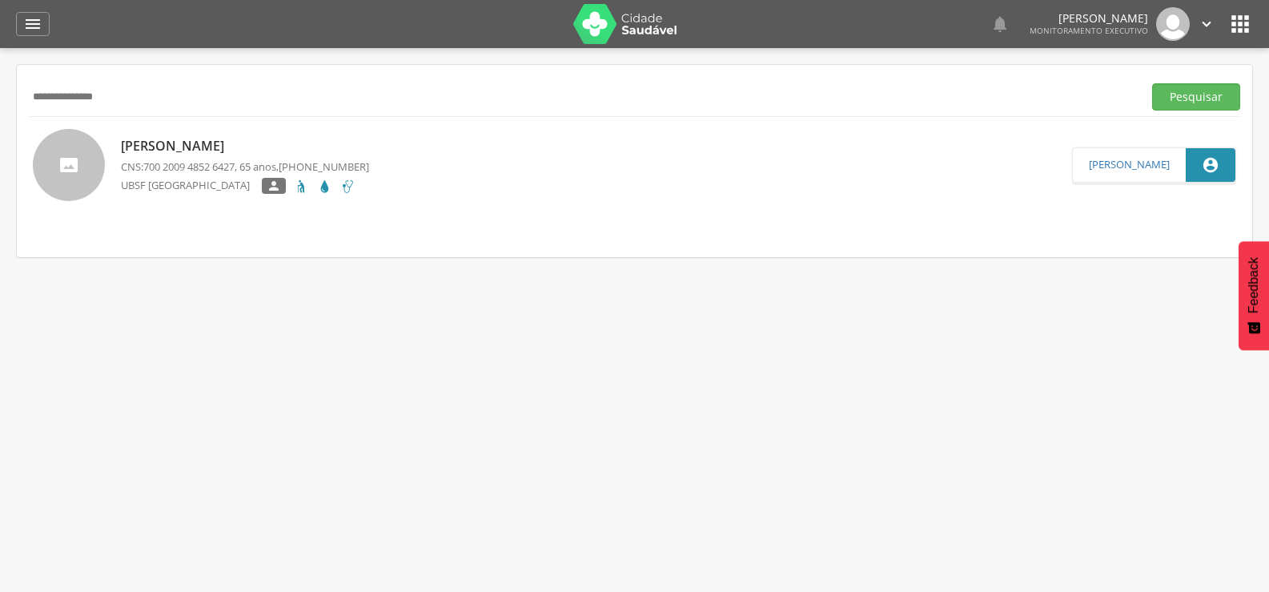
click at [48, 80] on div "**********" at bounding box center [634, 96] width 1211 height 39
drag, startPoint x: 140, startPoint y: 101, endPoint x: 0, endPoint y: 110, distance: 140.4
click at [0, 110] on div " Supervisão  Distritos  Ubs Coordenador: - Queimadas / PB Intervalo de Tempo…" at bounding box center [634, 344] width 1269 height 592
type input "**********"
click at [1152, 83] on button "Pesquisar" at bounding box center [1196, 96] width 88 height 27
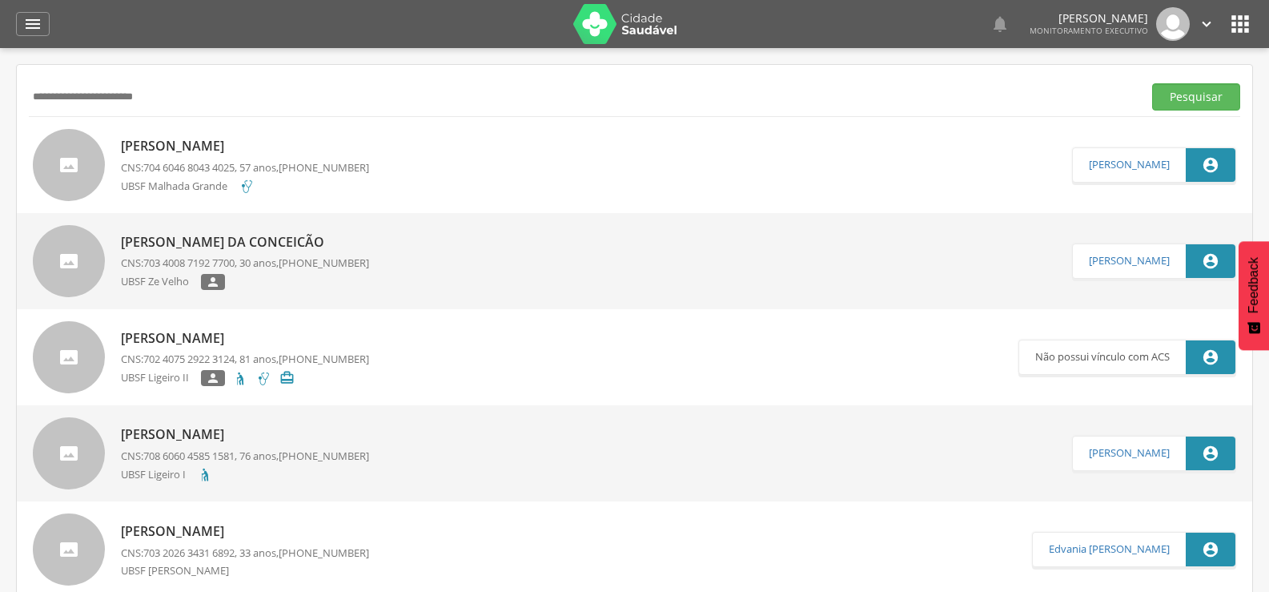
click at [212, 149] on p "[PERSON_NAME]" at bounding box center [245, 146] width 248 height 18
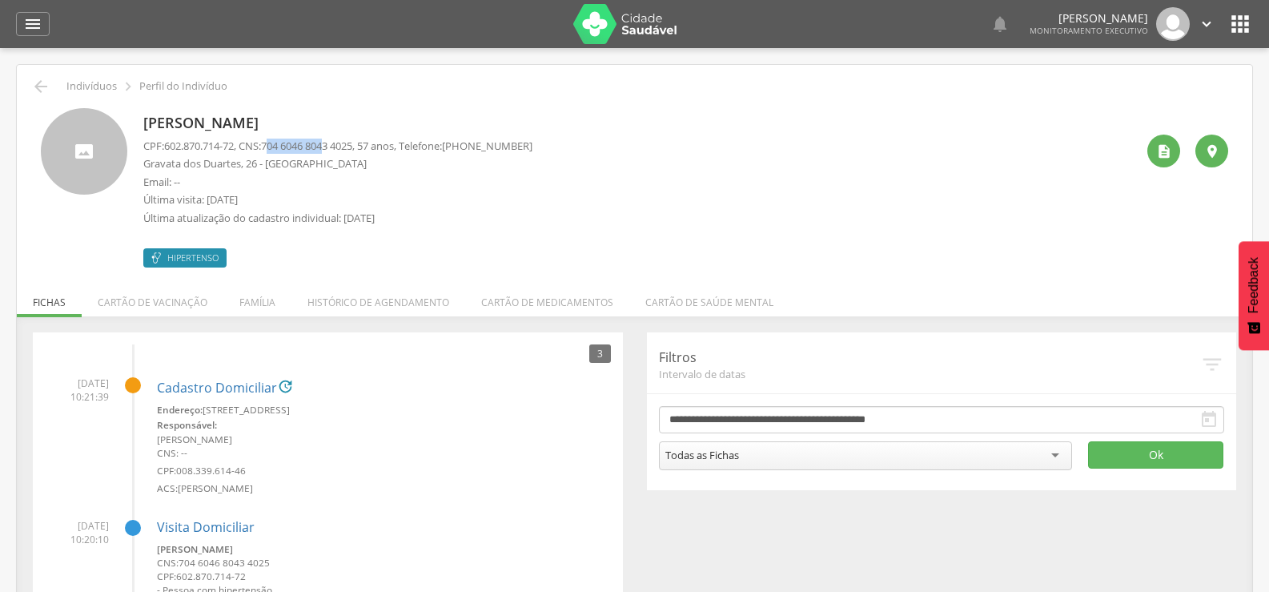
drag, startPoint x: 275, startPoint y: 145, endPoint x: 335, endPoint y: 147, distance: 60.1
click at [335, 147] on span "704 6046 8043 4025" at bounding box center [306, 145] width 91 height 14
drag, startPoint x: 272, startPoint y: 146, endPoint x: 369, endPoint y: 146, distance: 96.9
click at [352, 146] on span "704 6046 8043 4025" at bounding box center [306, 145] width 91 height 14
copy span "704 6046 8043 4025"
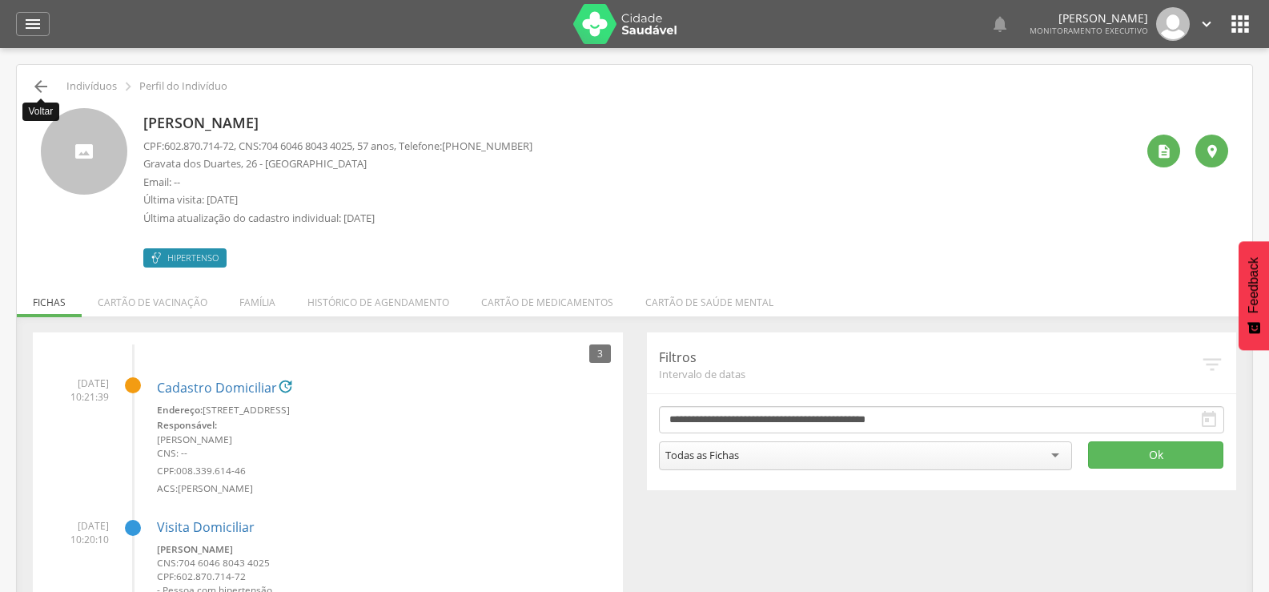
click at [40, 81] on icon "" at bounding box center [40, 86] width 19 height 19
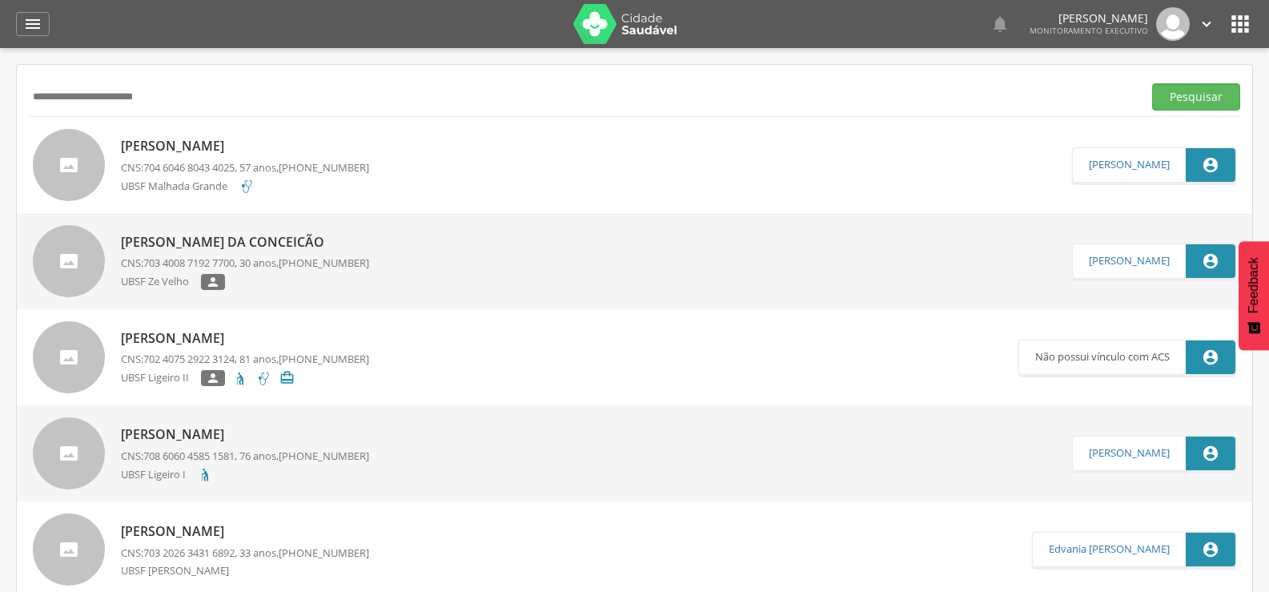
drag, startPoint x: 191, startPoint y: 92, endPoint x: 0, endPoint y: 137, distance: 196.5
click at [0, 136] on div " Supervisão  Distritos  Ubs Coordenador: - Queimadas / PB Intervalo de Tempo…" at bounding box center [634, 344] width 1269 height 592
click at [1152, 83] on button "Pesquisar" at bounding box center [1196, 96] width 88 height 27
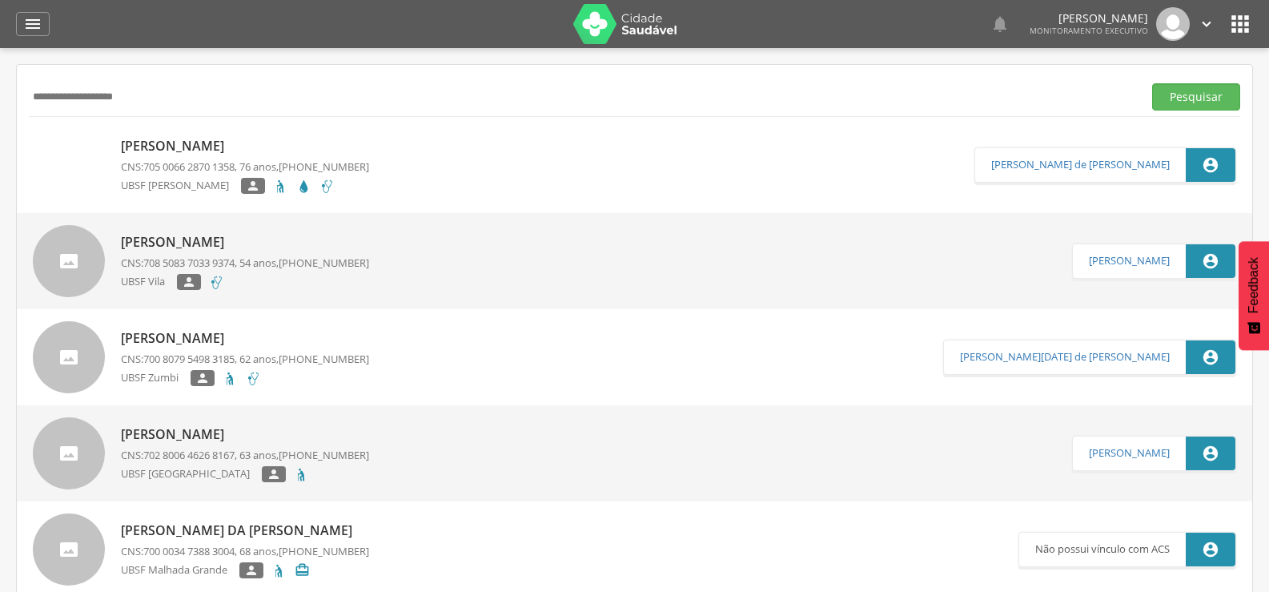
type input "**********"
click at [1152, 83] on button "Pesquisar" at bounding box center [1196, 96] width 88 height 27
click at [190, 144] on p "[PERSON_NAME]" at bounding box center [245, 146] width 248 height 18
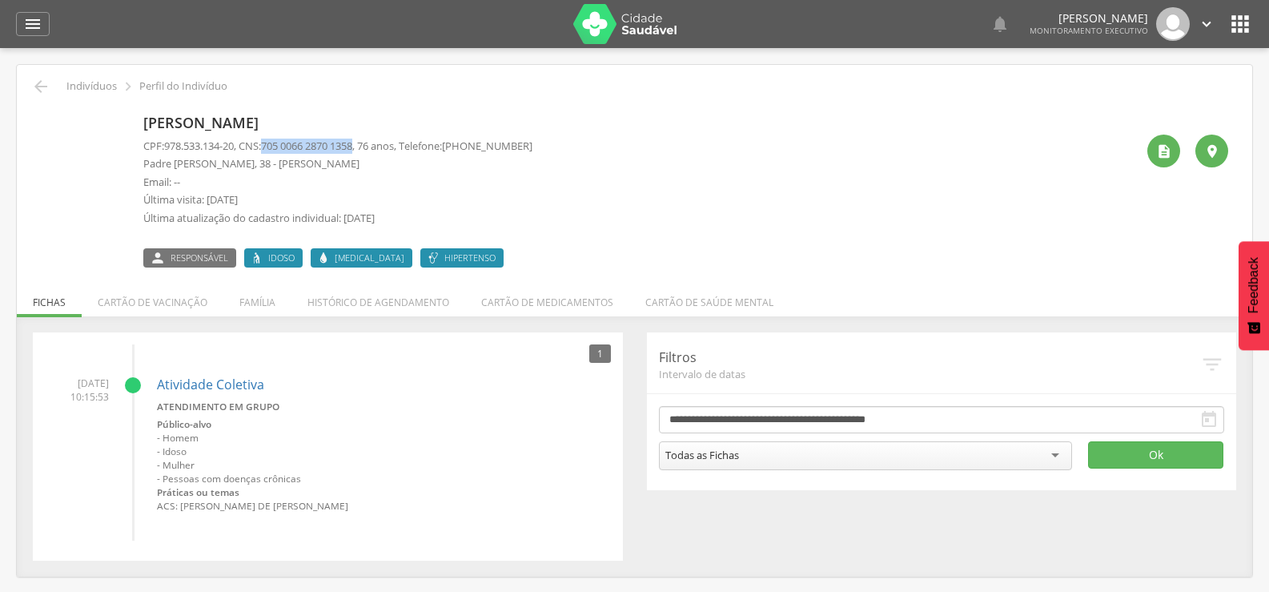
drag, startPoint x: 272, startPoint y: 145, endPoint x: 370, endPoint y: 145, distance: 97.7
click at [370, 145] on p "CPF: 978.533.134-20 , CNS: [PHONE_NUMBER] , 76 anos, Telefone: [PHONE_NUMBER]" at bounding box center [337, 145] width 389 height 15
copy span "705 0066 2870 1358"
click at [44, 80] on icon "" at bounding box center [40, 86] width 19 height 19
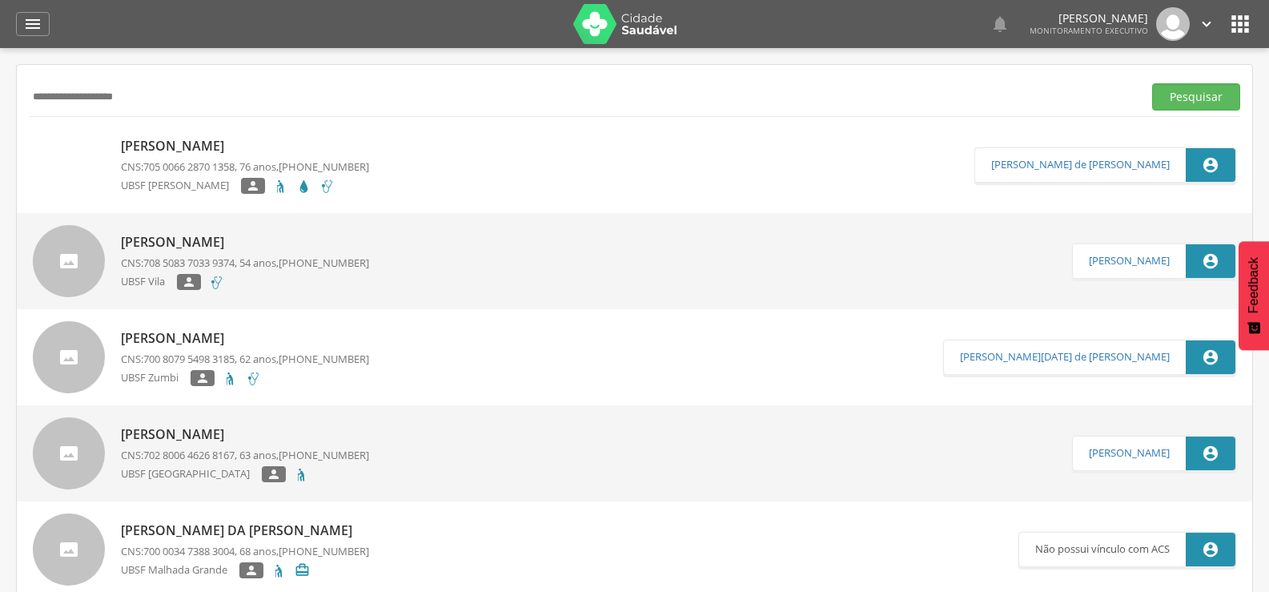
drag, startPoint x: 179, startPoint y: 108, endPoint x: 0, endPoint y: 115, distance: 179.5
click at [0, 115] on div " Supervisão  Distritos  Ubs Coordenador: - Queimadas / PB Intervalo de Tempo…" at bounding box center [634, 344] width 1269 height 592
paste input "**********"
type input "**********"
click at [1152, 83] on button "Pesquisar" at bounding box center [1196, 96] width 88 height 27
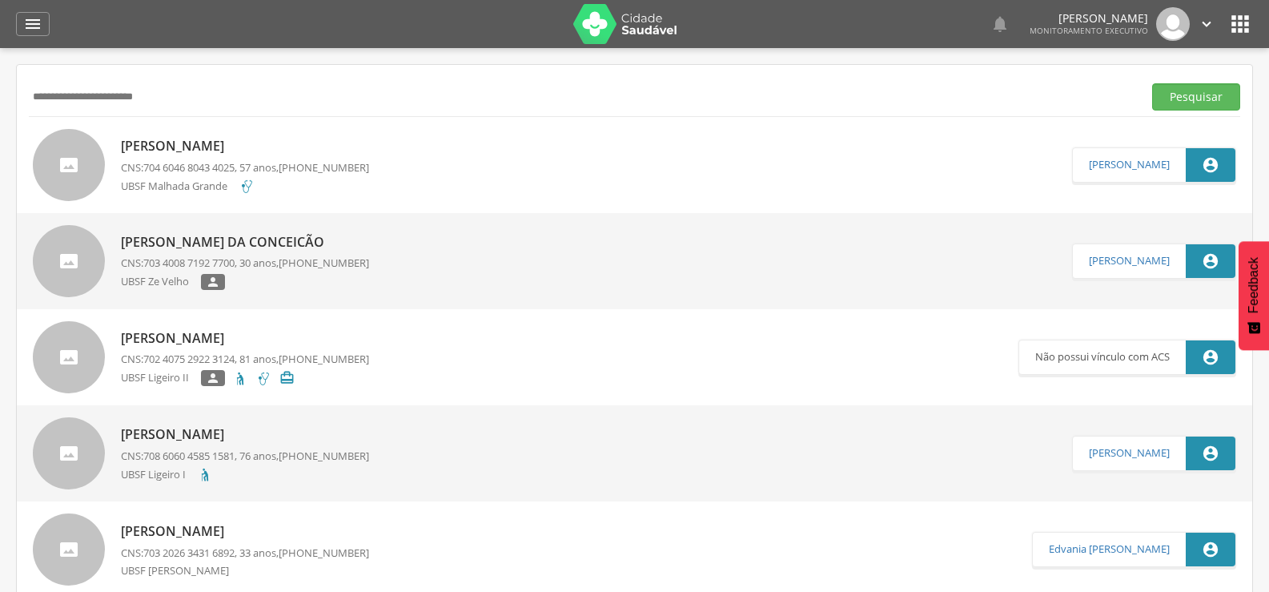
drag, startPoint x: 196, startPoint y: 101, endPoint x: 0, endPoint y: 118, distance: 196.9
click at [0, 118] on div " Supervisão  Distritos  Ubs Coordenador: - Queimadas / PB Intervalo de Tempo…" at bounding box center [634, 344] width 1269 height 592
click at [1152, 83] on button "Pesquisar" at bounding box center [1196, 96] width 88 height 27
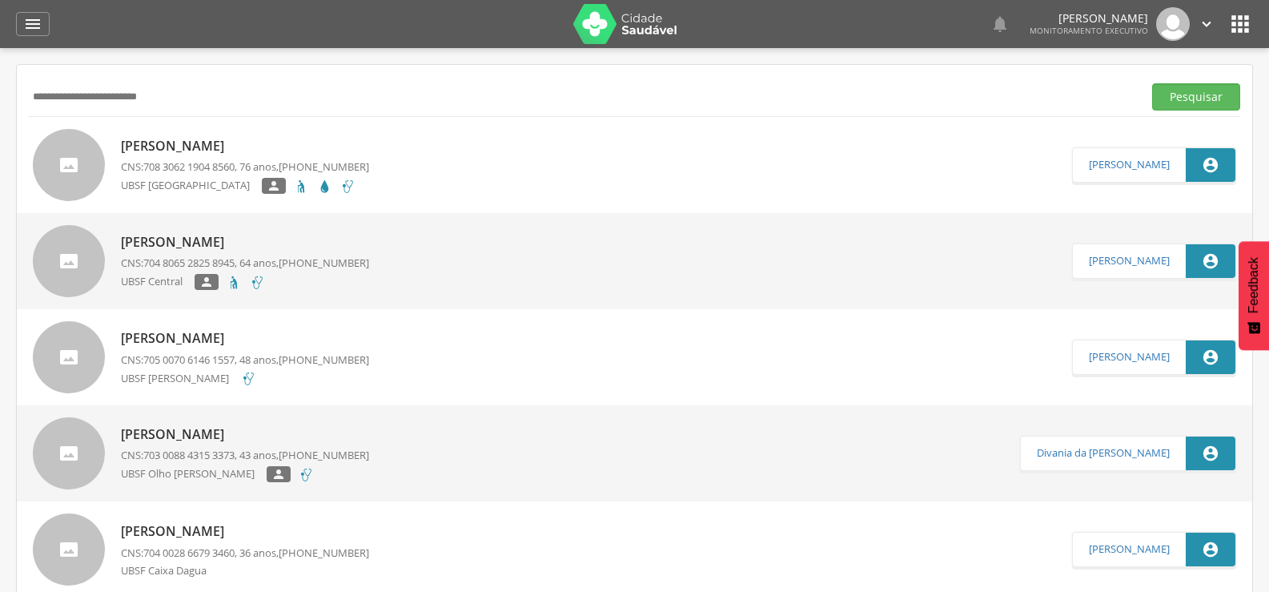
type input "**********"
click at [154, 134] on div "[PERSON_NAME] CNS: 708 3062 1904 8560 , 76 anos, [PHONE_NUMBER] [GEOGRAPHIC_DAT…" at bounding box center [245, 165] width 248 height 66
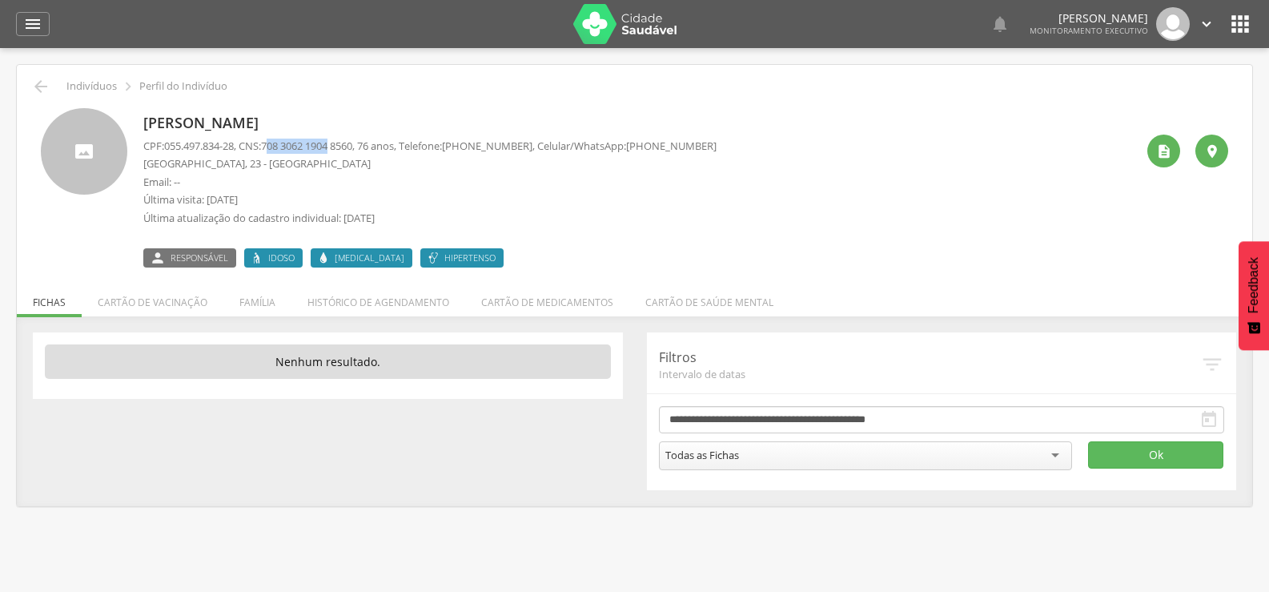
drag, startPoint x: 275, startPoint y: 145, endPoint x: 340, endPoint y: 146, distance: 64.9
click at [340, 146] on span "708 3062 1904 8560" at bounding box center [306, 145] width 91 height 14
drag, startPoint x: 273, startPoint y: 144, endPoint x: 367, endPoint y: 137, distance: 94.7
click at [367, 137] on div "[PERSON_NAME] CPF: 055.497.834-28 , CNS: [PHONE_NUMBER] , 76 anos, Telefone: [P…" at bounding box center [429, 187] width 573 height 159
copy span "708 3062 1904 8560"
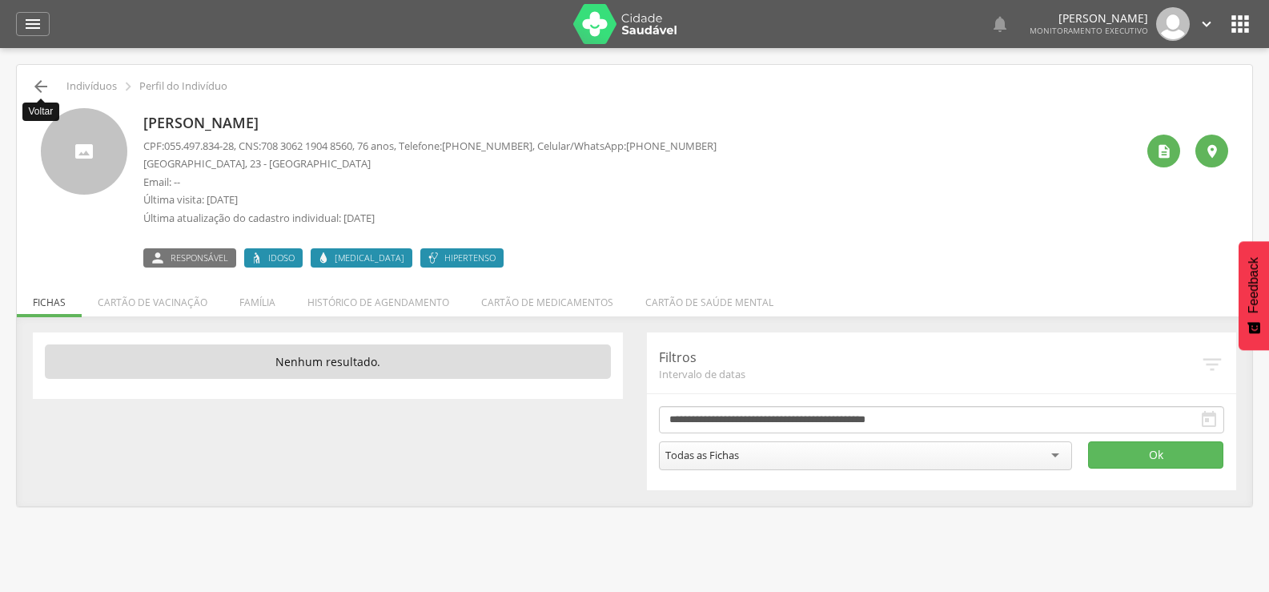
click at [38, 84] on icon "" at bounding box center [40, 86] width 19 height 19
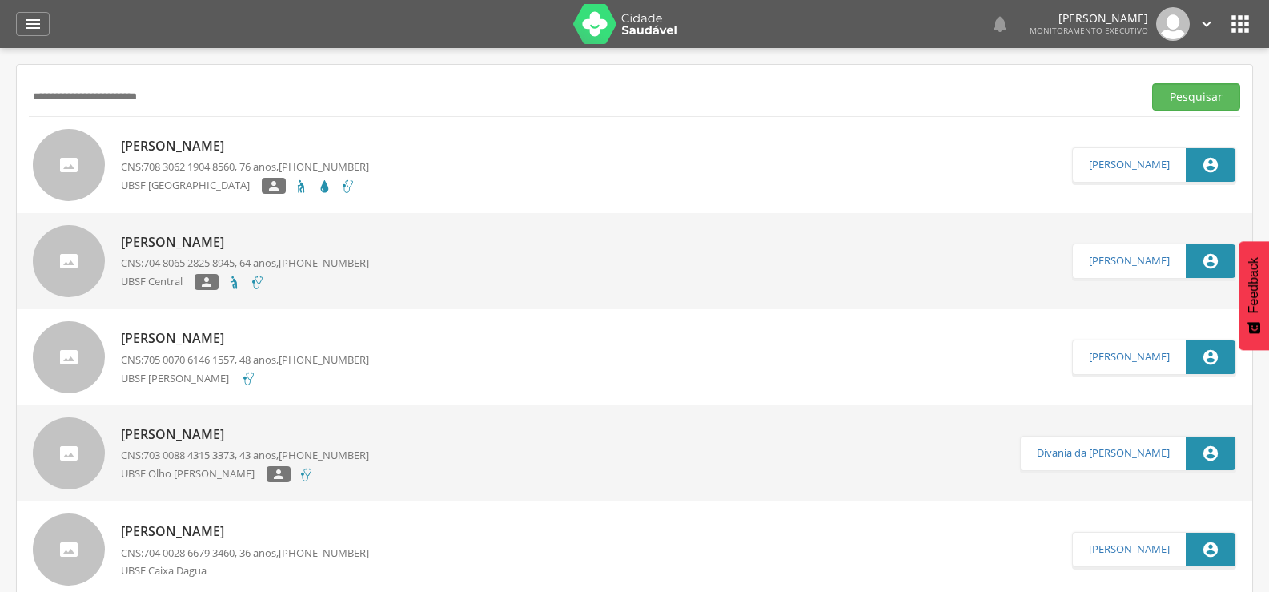
click at [270, 343] on p "[PERSON_NAME]" at bounding box center [245, 338] width 248 height 18
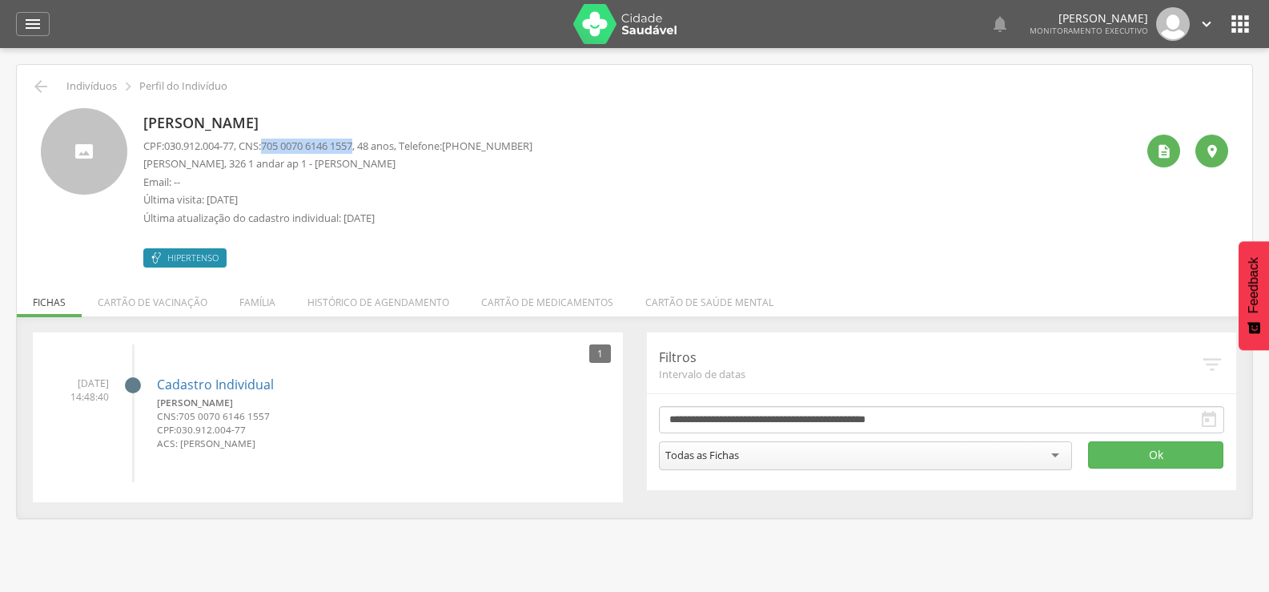
drag, startPoint x: 273, startPoint y: 142, endPoint x: 368, endPoint y: 142, distance: 95.3
click at [352, 142] on span "705 0070 6146 1557" at bounding box center [306, 145] width 91 height 14
drag, startPoint x: 144, startPoint y: 169, endPoint x: 262, endPoint y: 169, distance: 117.7
click at [262, 169] on p "[PERSON_NAME], 326 1 andar ap 1 - [PERSON_NAME]" at bounding box center [337, 163] width 389 height 15
click at [273, 303] on li "Família" at bounding box center [257, 298] width 68 height 38
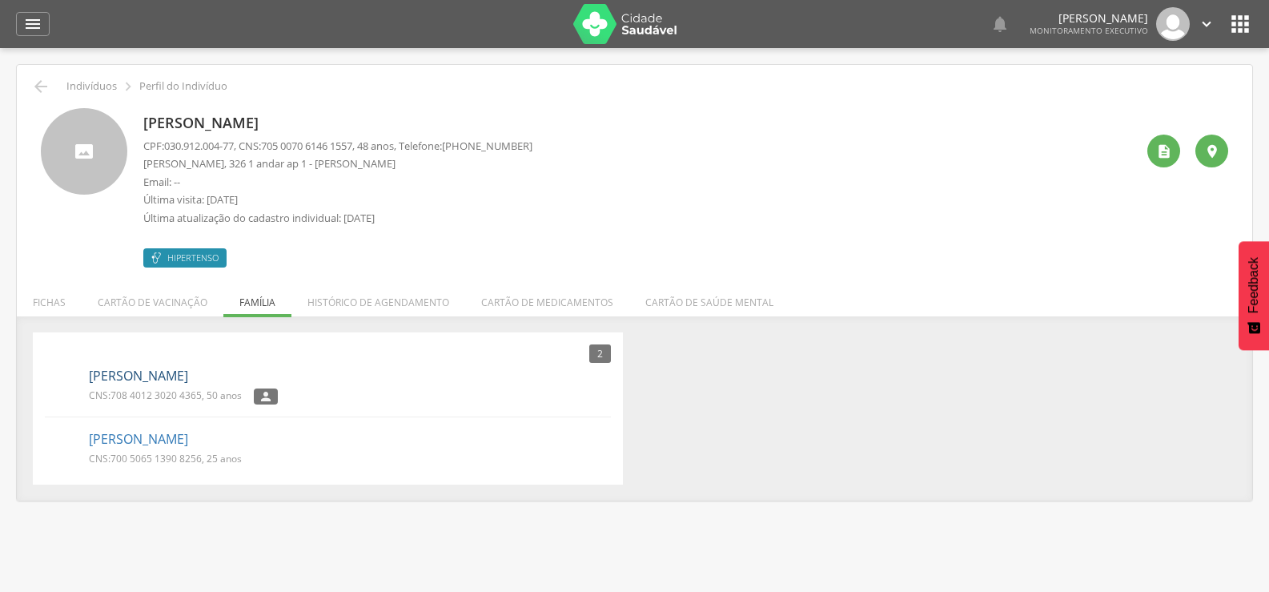
click at [149, 371] on link "[PERSON_NAME]" at bounding box center [138, 376] width 99 height 18
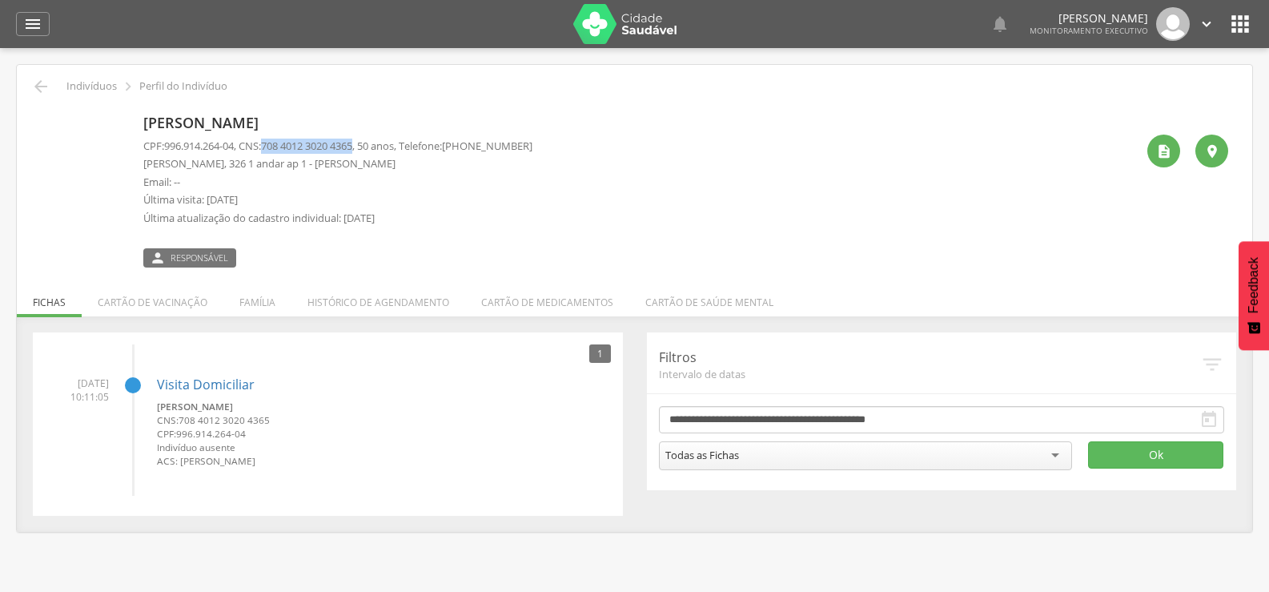
drag, startPoint x: 265, startPoint y: 145, endPoint x: 371, endPoint y: 142, distance: 105.7
click at [371, 142] on p "CPF: 996.914.264-04 , CNS: [PHONE_NUMBER] , 50 anos, Telefone: [PHONE_NUMBER]" at bounding box center [337, 145] width 389 height 15
click at [263, 310] on li "Família" at bounding box center [257, 298] width 68 height 38
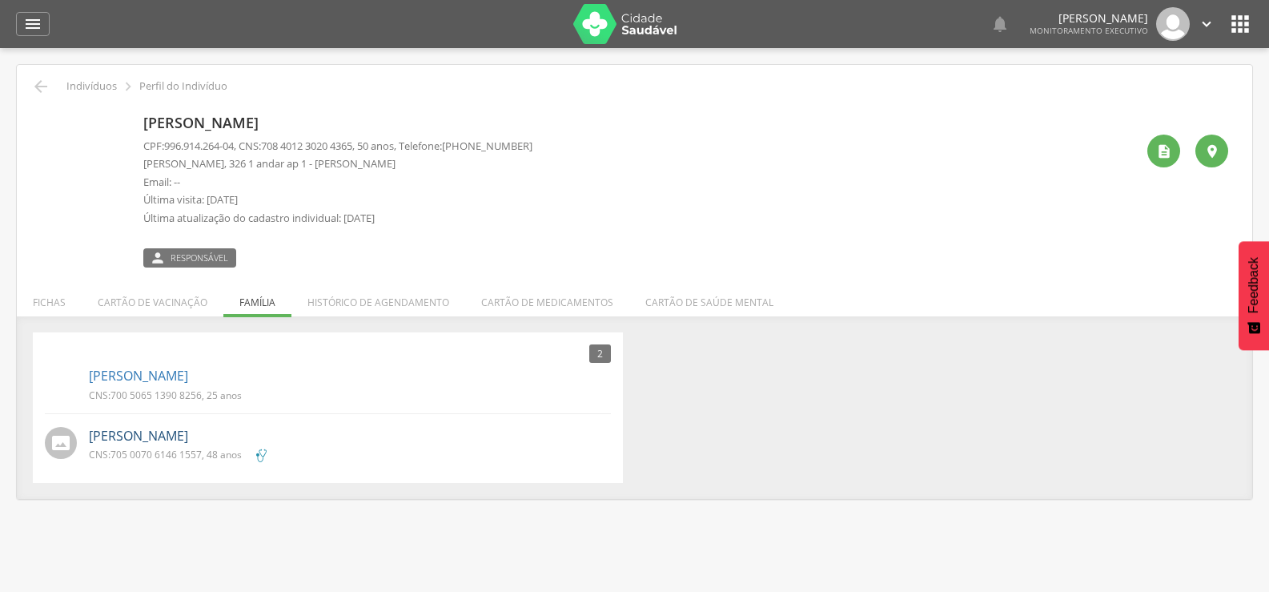
click at [188, 436] on link "[PERSON_NAME]" at bounding box center [138, 436] width 99 height 18
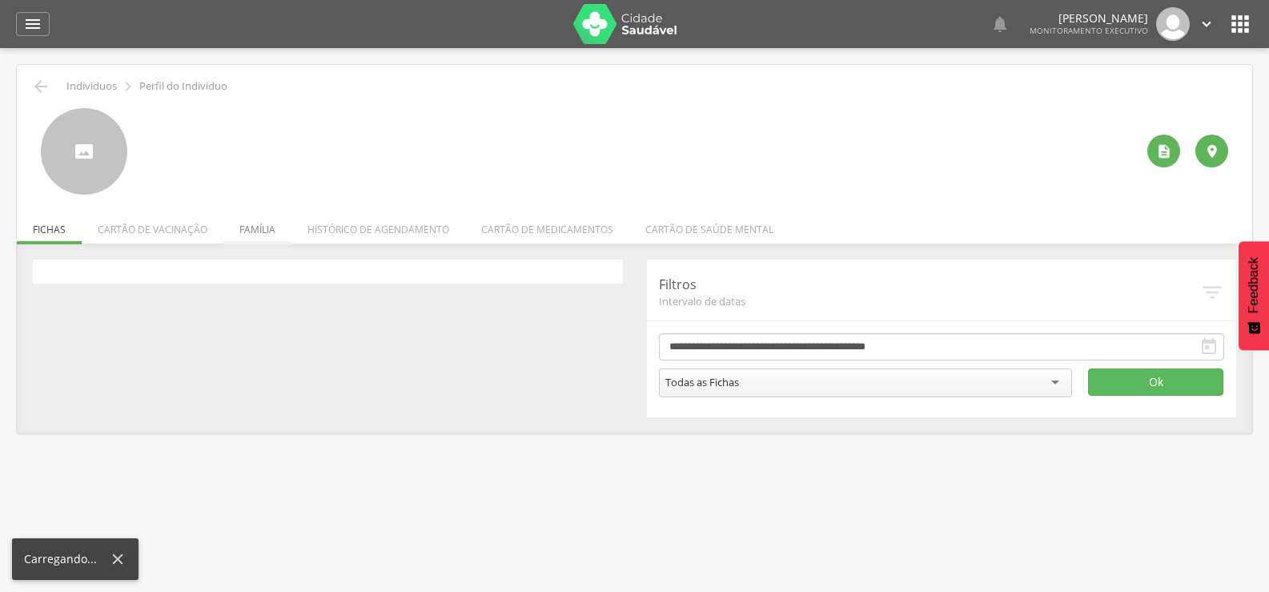
click at [261, 235] on div " Indivíduos  Perfil do Indivíduo   Fichas Cartão de vacinação Família Histó…" at bounding box center [634, 249] width 1235 height 368
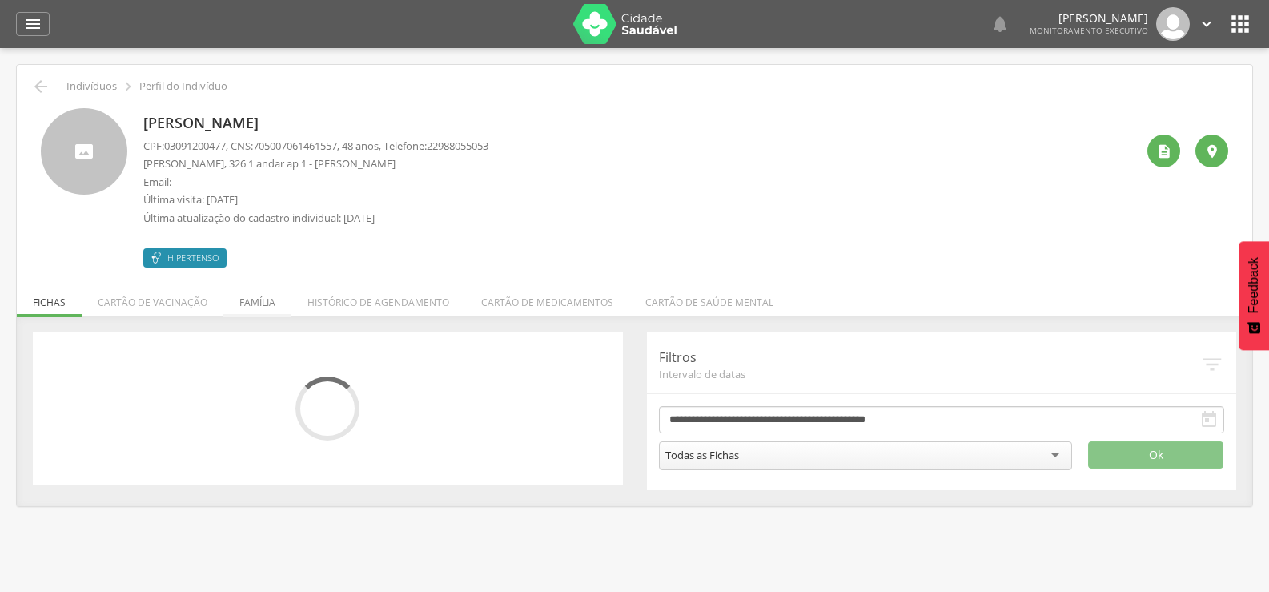
click at [250, 299] on li "Família" at bounding box center [257, 298] width 68 height 38
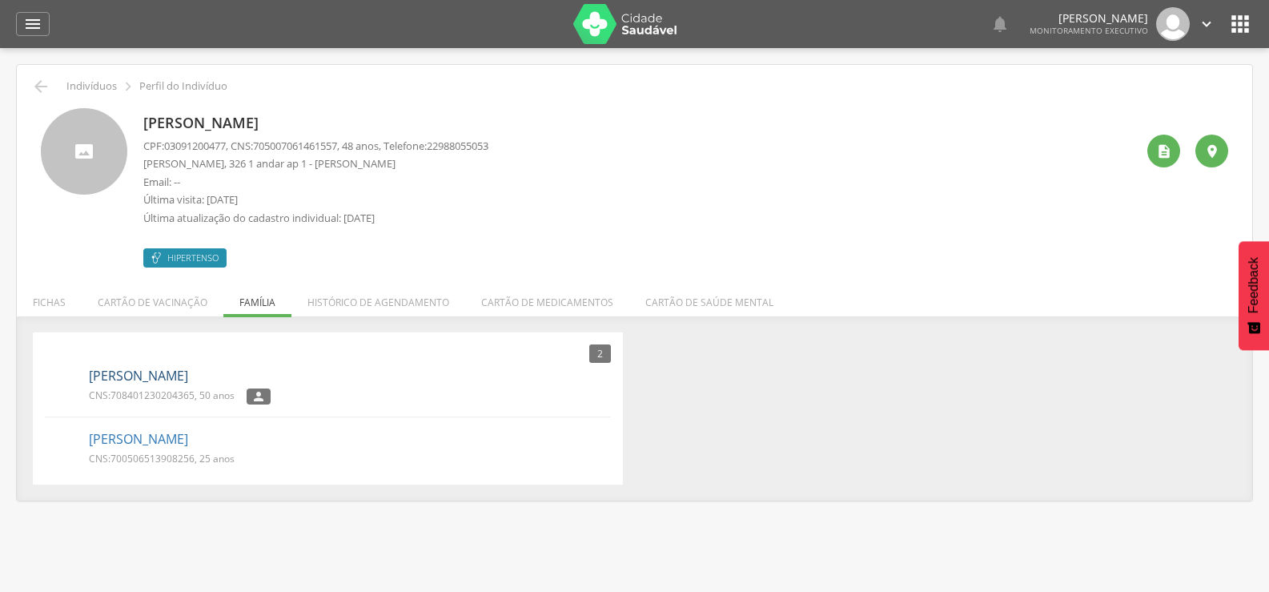
click at [167, 371] on link "[PERSON_NAME]" at bounding box center [138, 376] width 99 height 18
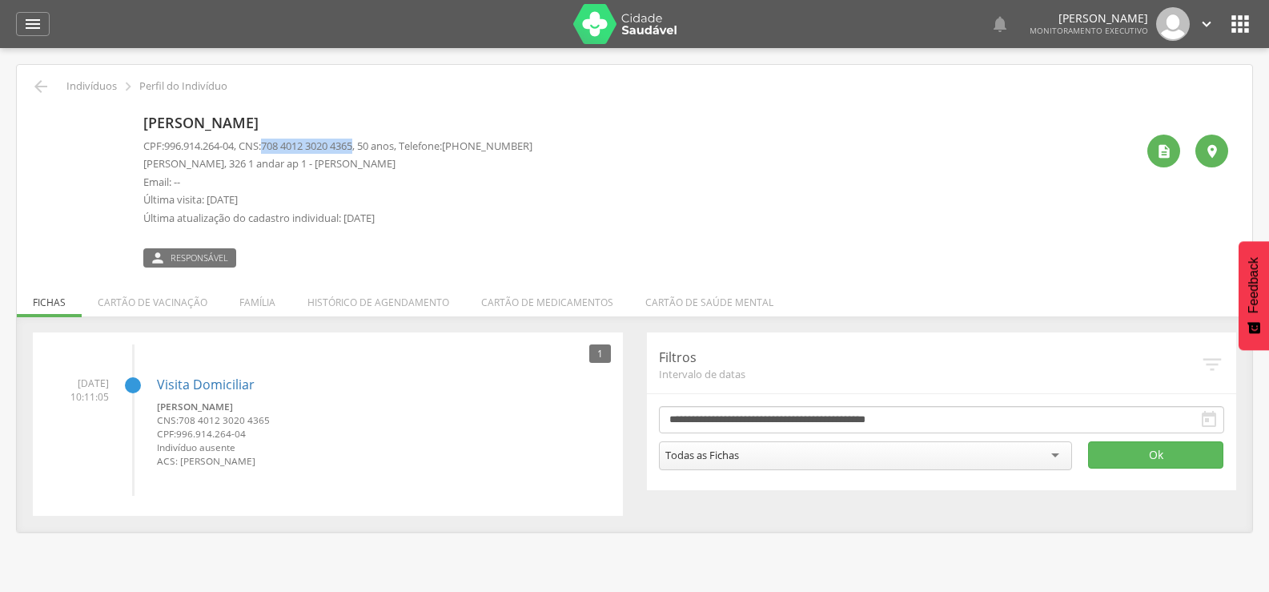
drag, startPoint x: 273, startPoint y: 146, endPoint x: 369, endPoint y: 140, distance: 96.2
click at [352, 140] on span "708 4012 3020 4365" at bounding box center [306, 145] width 91 height 14
click at [47, 86] on icon "" at bounding box center [40, 86] width 19 height 19
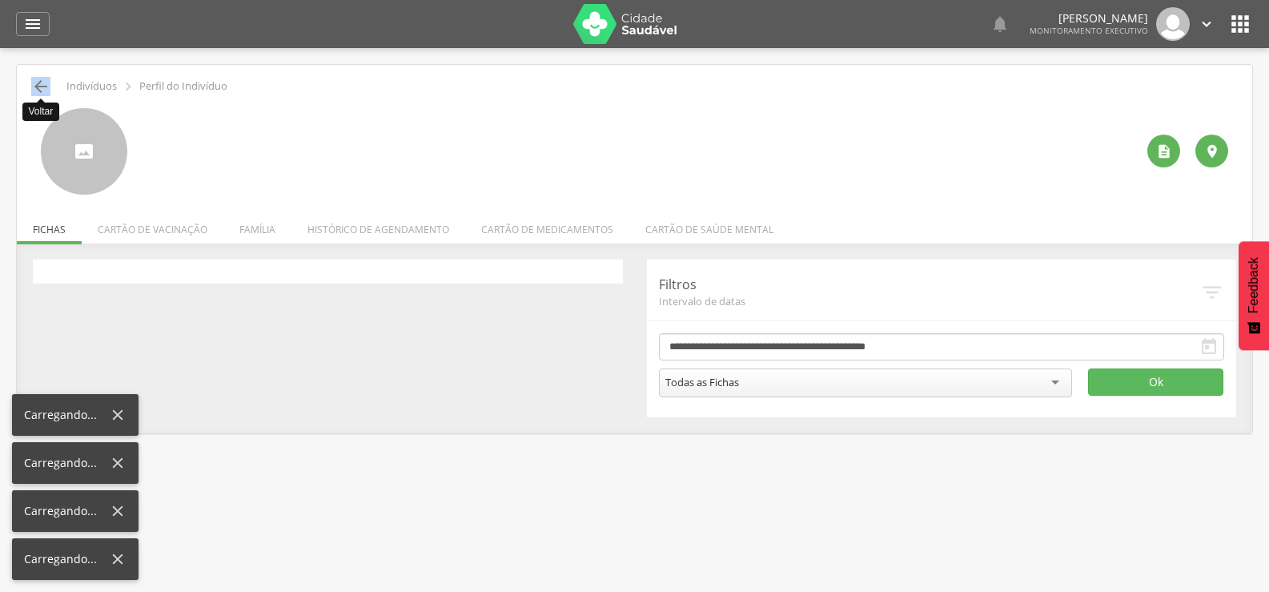
click at [47, 86] on icon "" at bounding box center [40, 86] width 19 height 19
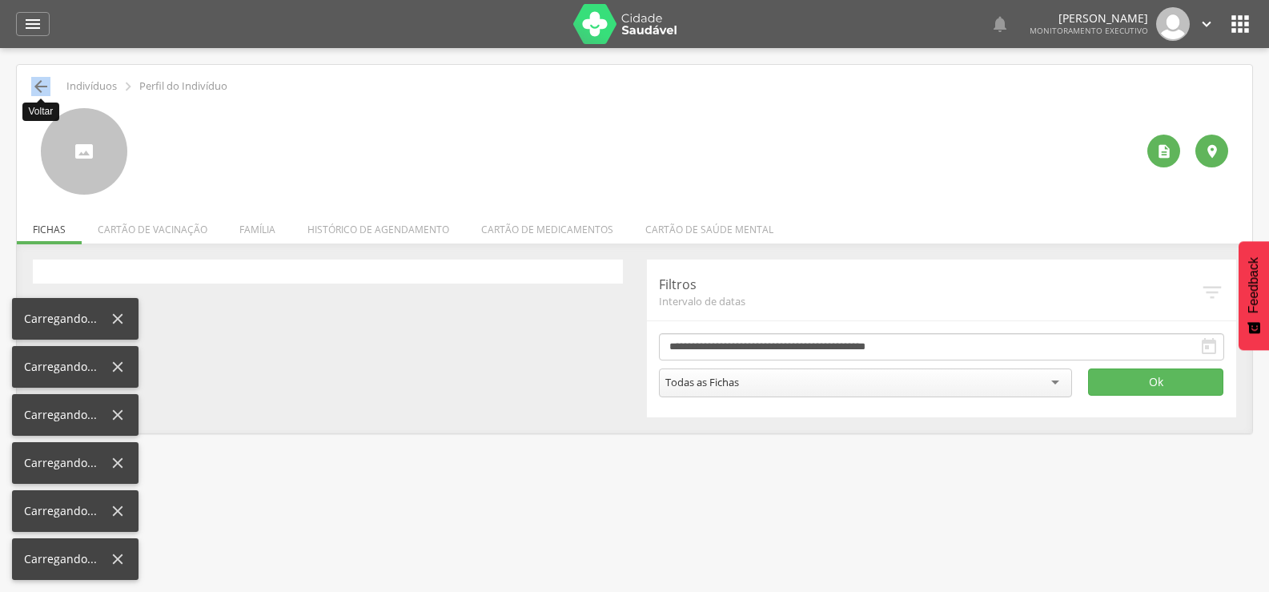
click at [47, 86] on icon "" at bounding box center [40, 86] width 19 height 19
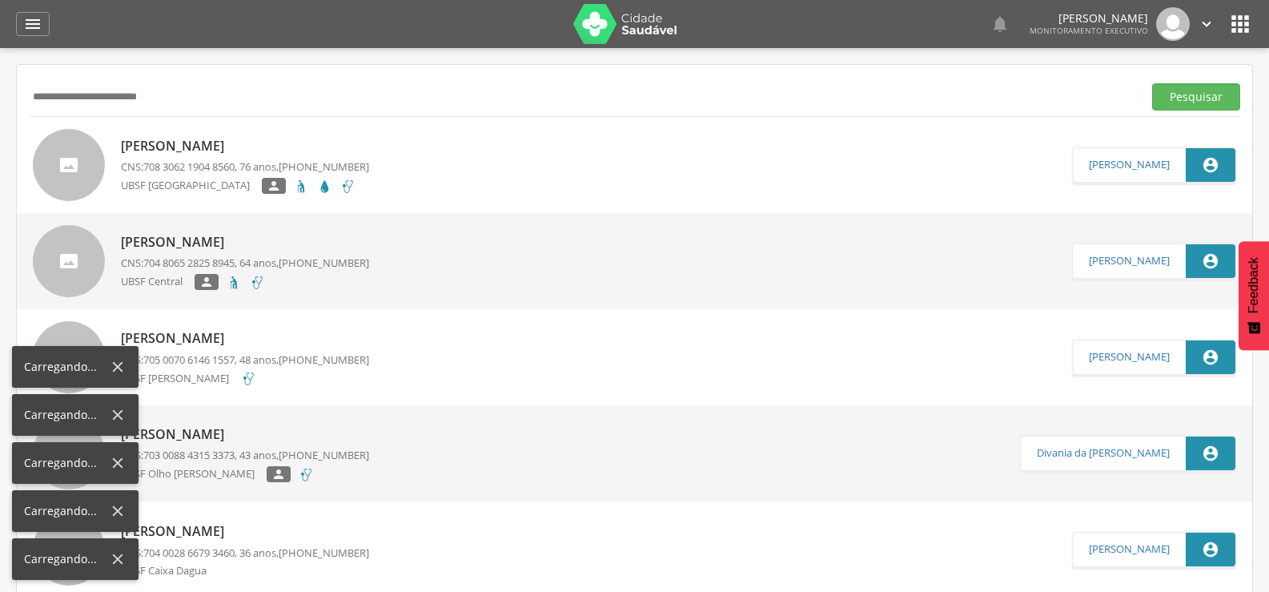
click at [47, 86] on input "**********" at bounding box center [582, 96] width 1107 height 27
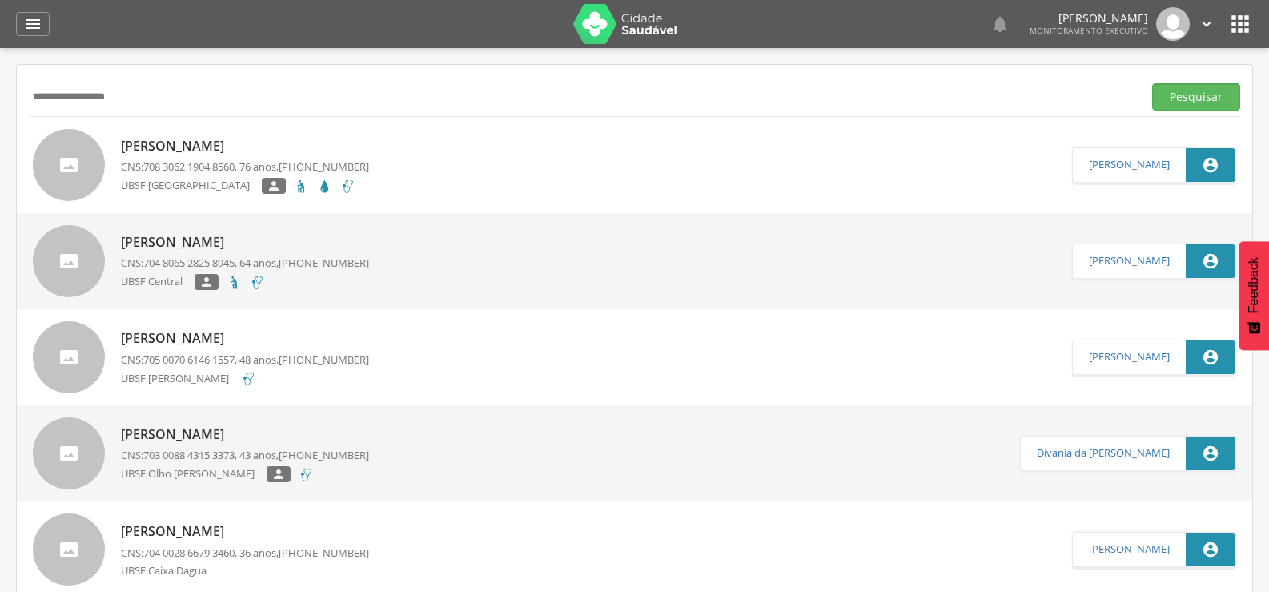
type input "**********"
click at [1152, 83] on button "Pesquisar" at bounding box center [1196, 96] width 88 height 27
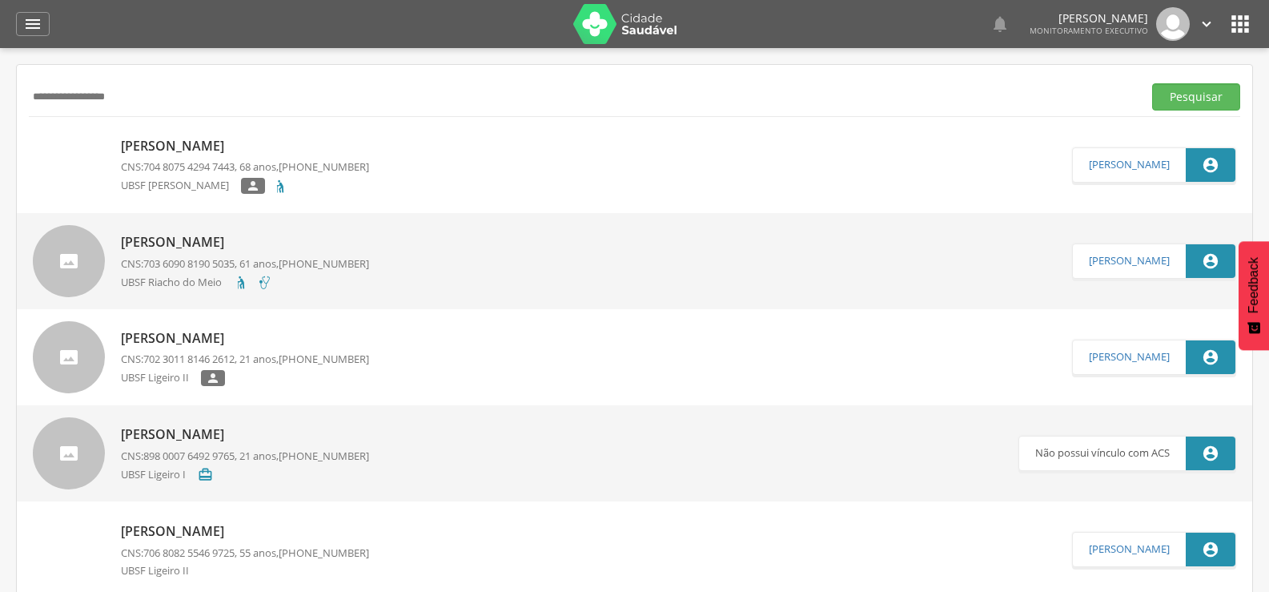
click at [192, 145] on p "[PERSON_NAME]" at bounding box center [245, 146] width 248 height 18
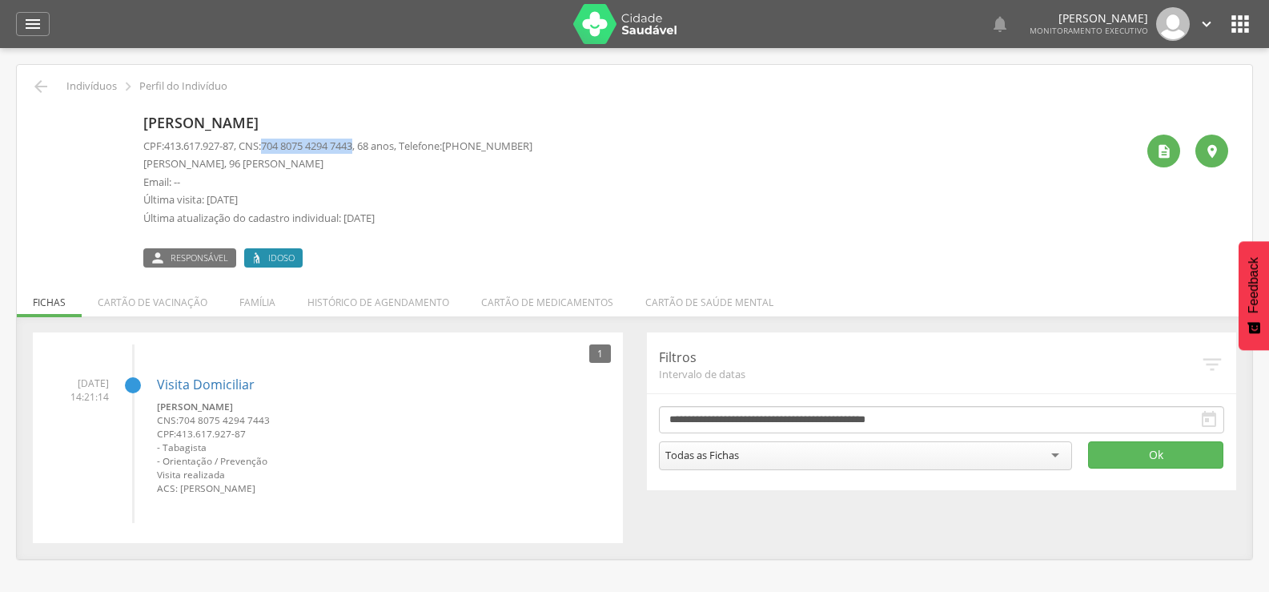
drag, startPoint x: 274, startPoint y: 147, endPoint x: 370, endPoint y: 146, distance: 96.1
click at [370, 146] on p "CPF: 413.617.927-87 , CNS: [PHONE_NUMBER] , 68 anos, Telefone: [PHONE_NUMBER]" at bounding box center [337, 145] width 389 height 15
click at [46, 83] on icon "" at bounding box center [40, 86] width 19 height 19
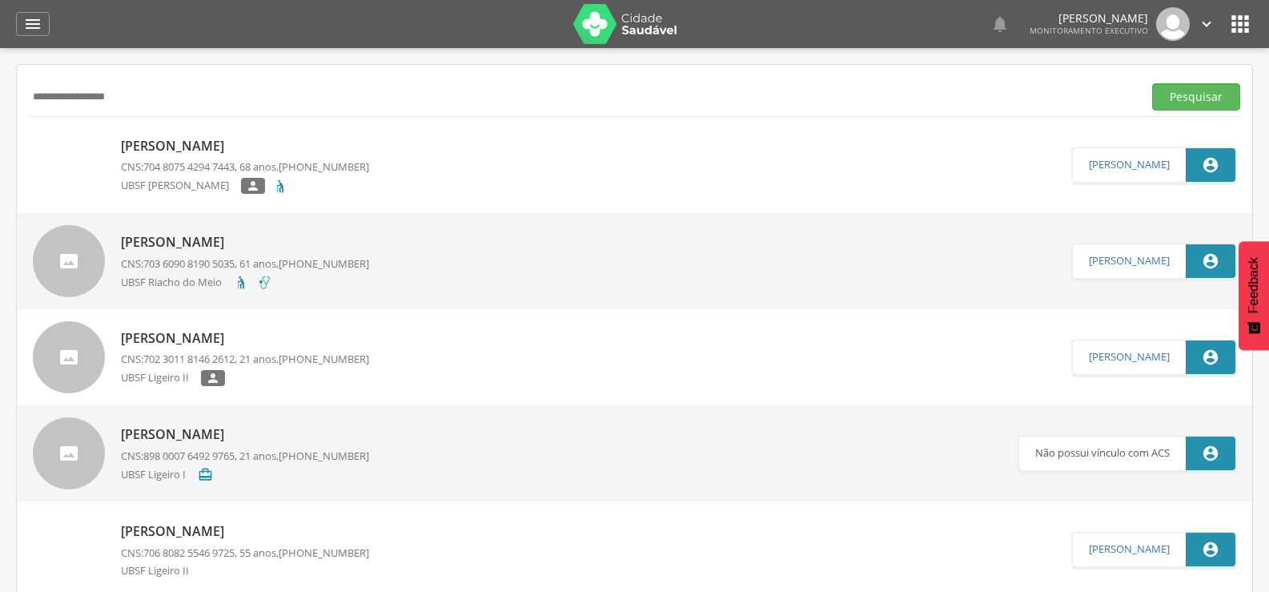
click at [299, 145] on p "[PERSON_NAME]" at bounding box center [245, 146] width 248 height 18
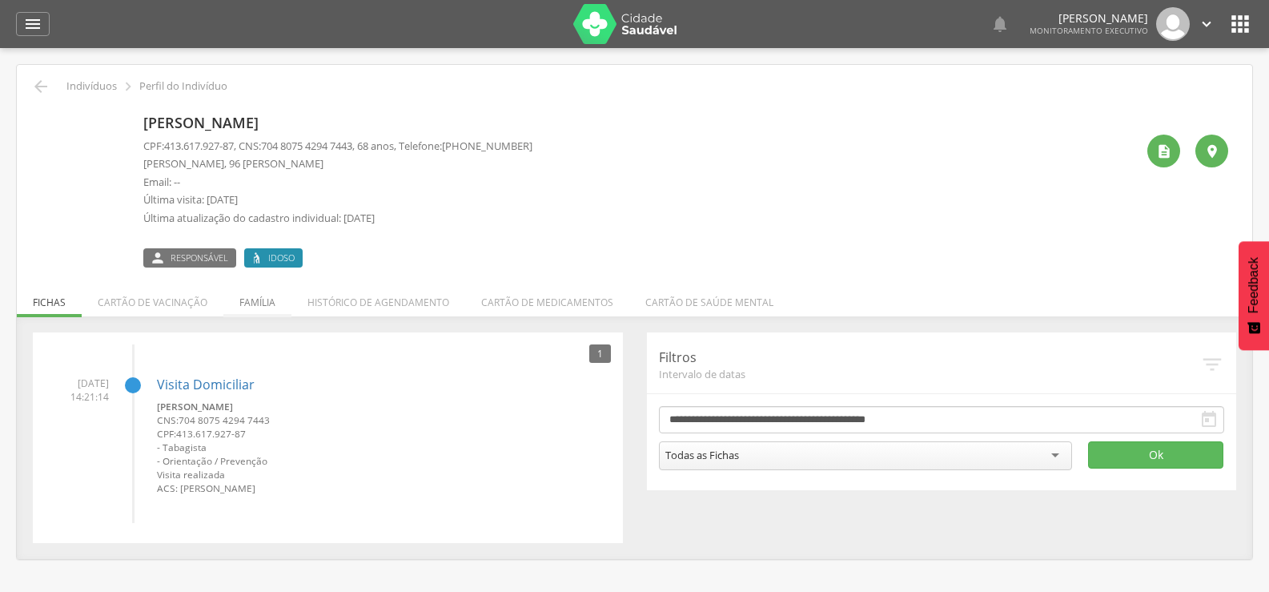
click at [268, 306] on li "Família" at bounding box center [257, 298] width 68 height 38
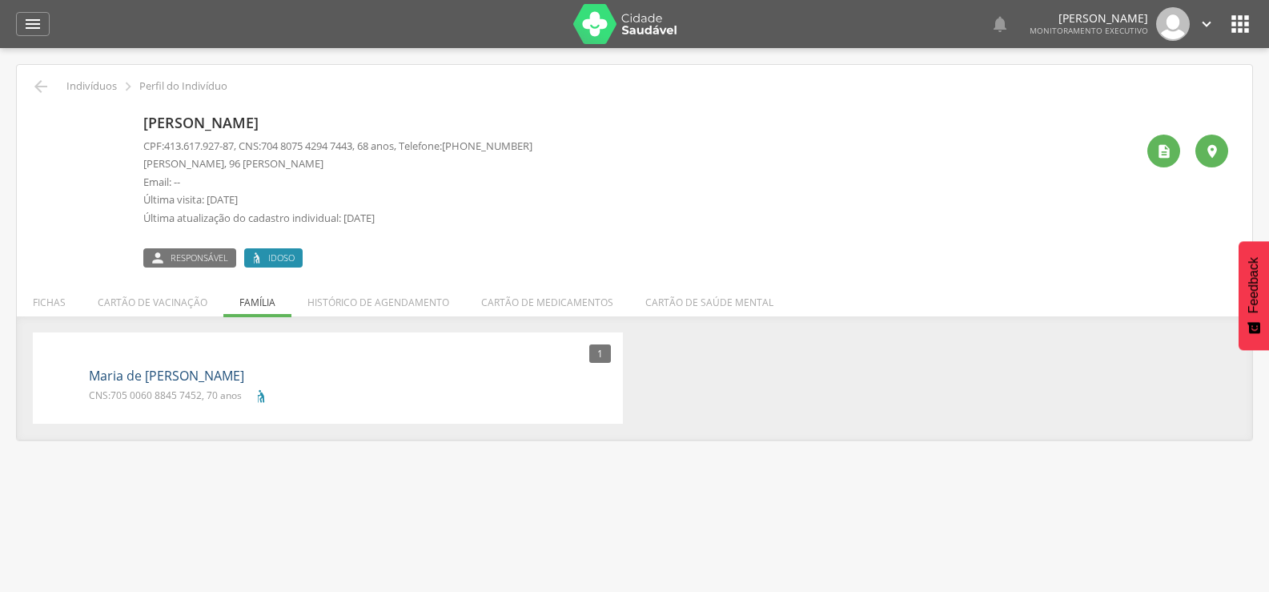
click at [243, 374] on link "Maria de [PERSON_NAME]" at bounding box center [166, 376] width 155 height 18
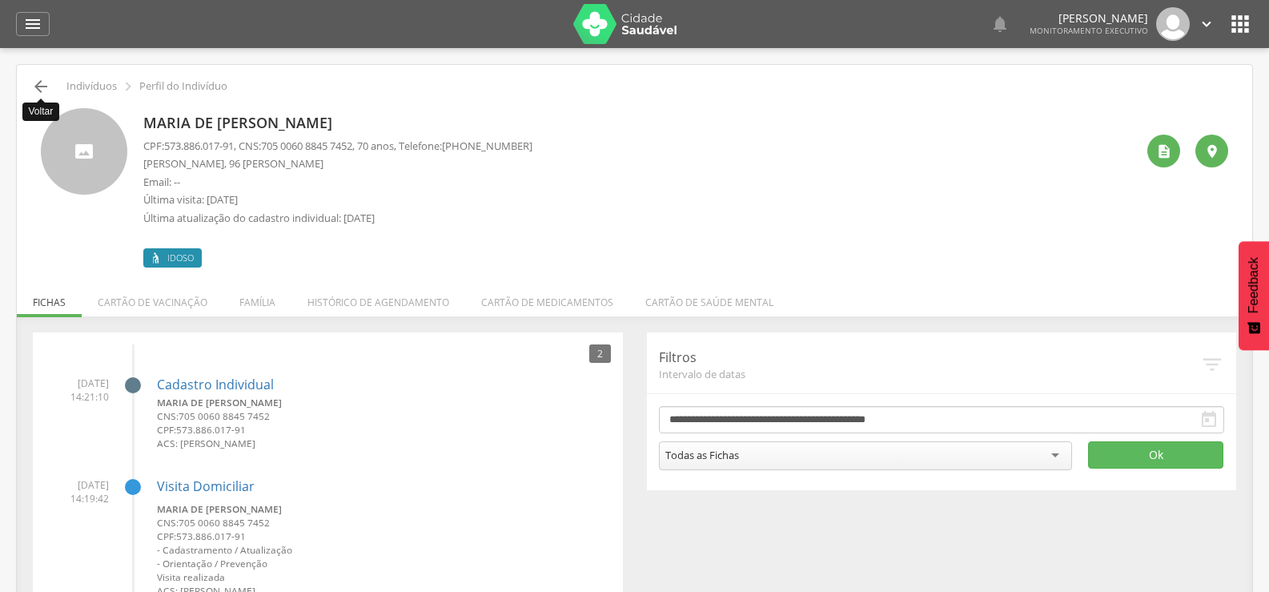
click at [41, 91] on icon "" at bounding box center [40, 86] width 19 height 19
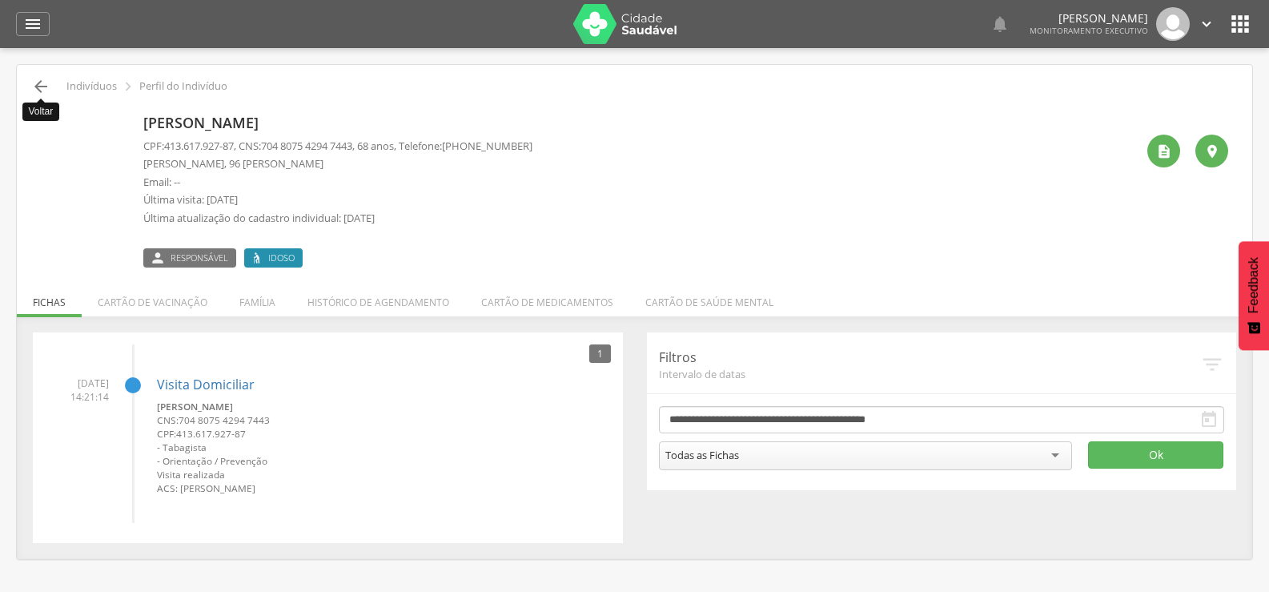
click at [46, 90] on icon "" at bounding box center [40, 86] width 19 height 19
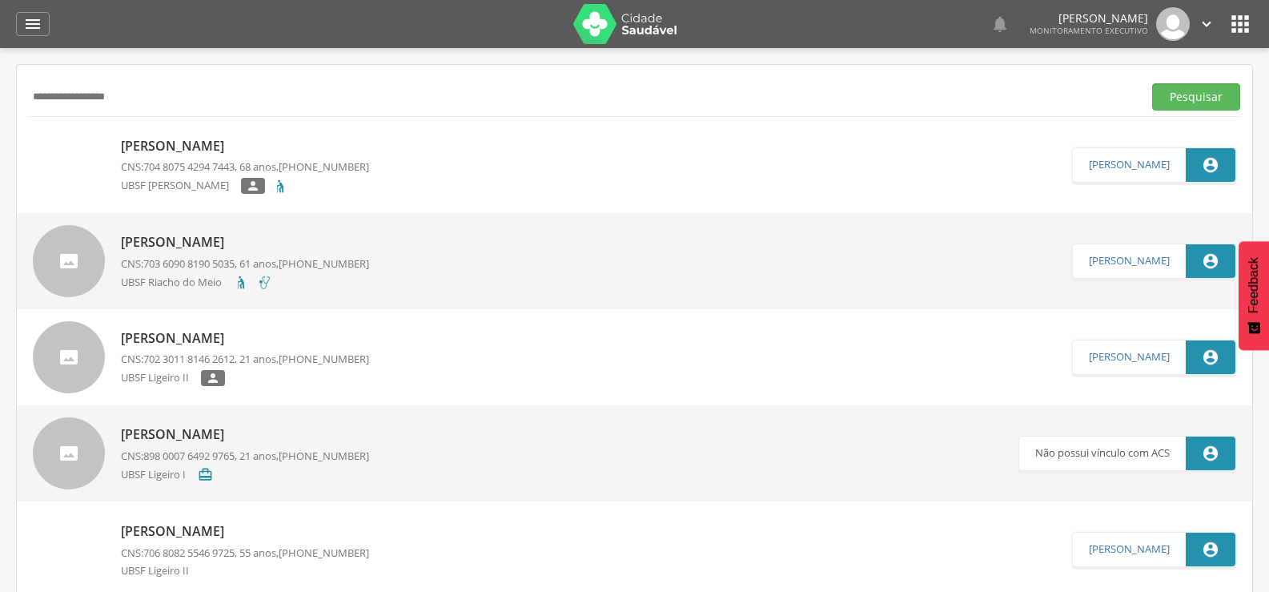
drag, startPoint x: 137, startPoint y: 79, endPoint x: 108, endPoint y: 87, distance: 29.9
click at [108, 87] on div "**********" at bounding box center [634, 96] width 1211 height 39
drag, startPoint x: 175, startPoint y: 104, endPoint x: 0, endPoint y: 109, distance: 175.4
click at [0, 109] on div " Supervisão  Distritos  Ubs Coordenador: - Queimadas / PB Intervalo de Tempo…" at bounding box center [634, 344] width 1269 height 592
click at [36, 33] on icon "" at bounding box center [32, 23] width 19 height 19
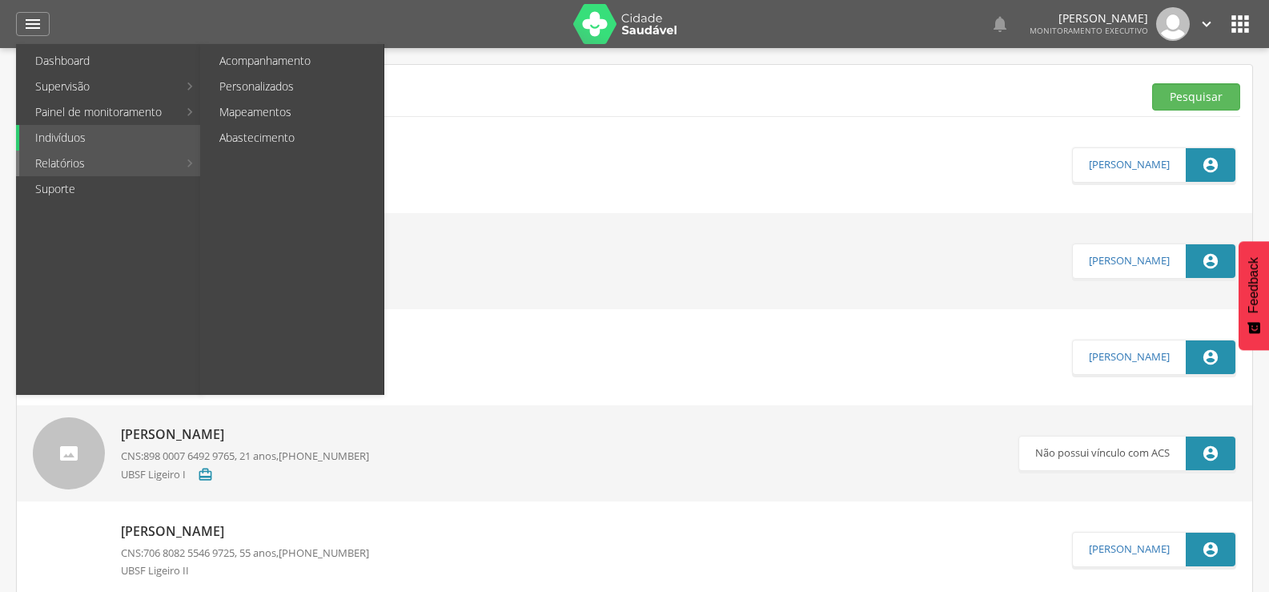
click at [70, 163] on link "Relatórios" at bounding box center [98, 163] width 159 height 26
click at [287, 74] on link "Personalizados" at bounding box center [293, 87] width 180 height 26
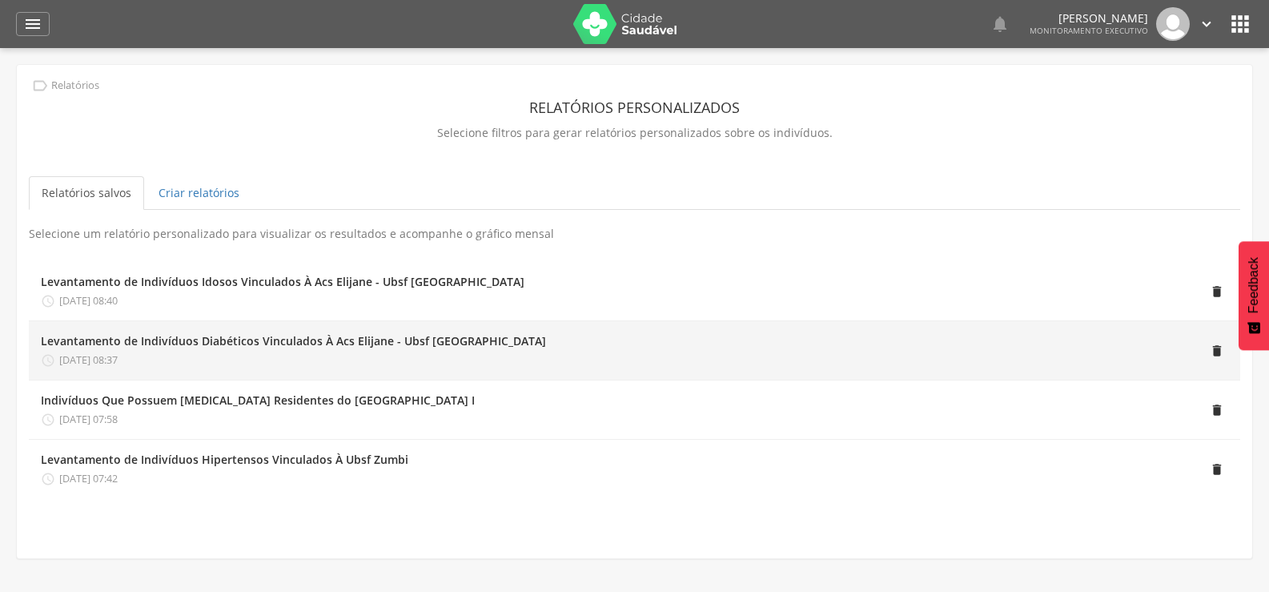
click at [350, 339] on div "Levantamento de Indivíduos Diabéticos Vinculados À Acs Elijane - Ubsf [GEOGRAPH…" at bounding box center [293, 341] width 505 height 16
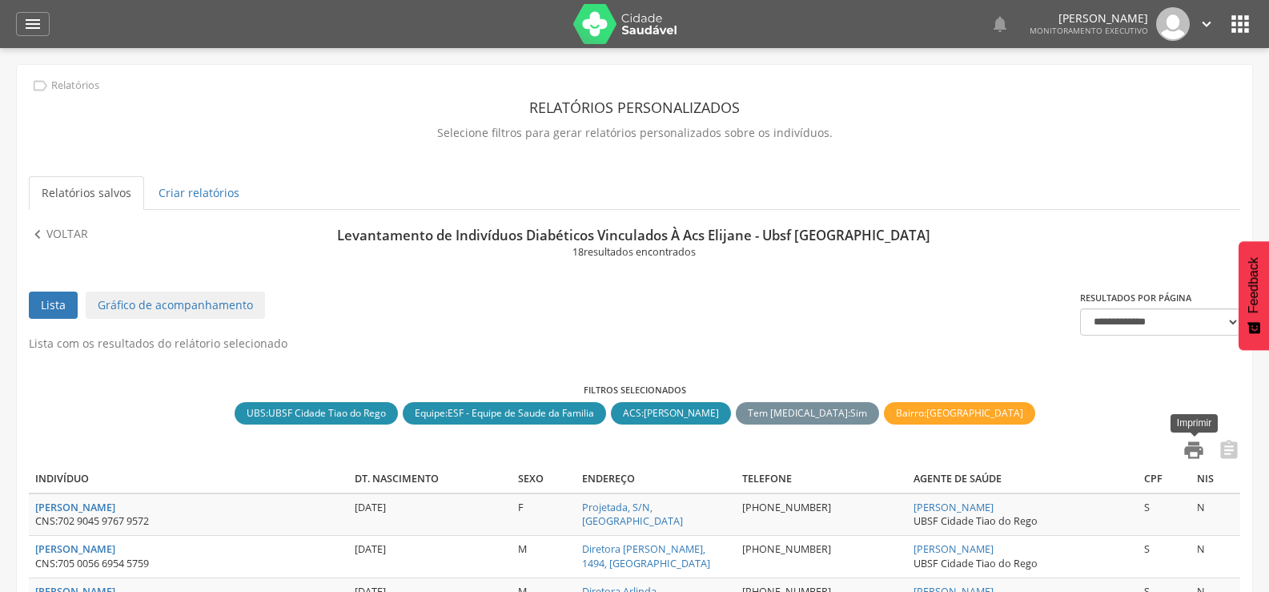
click at [1192, 458] on icon "" at bounding box center [1193, 450] width 22 height 22
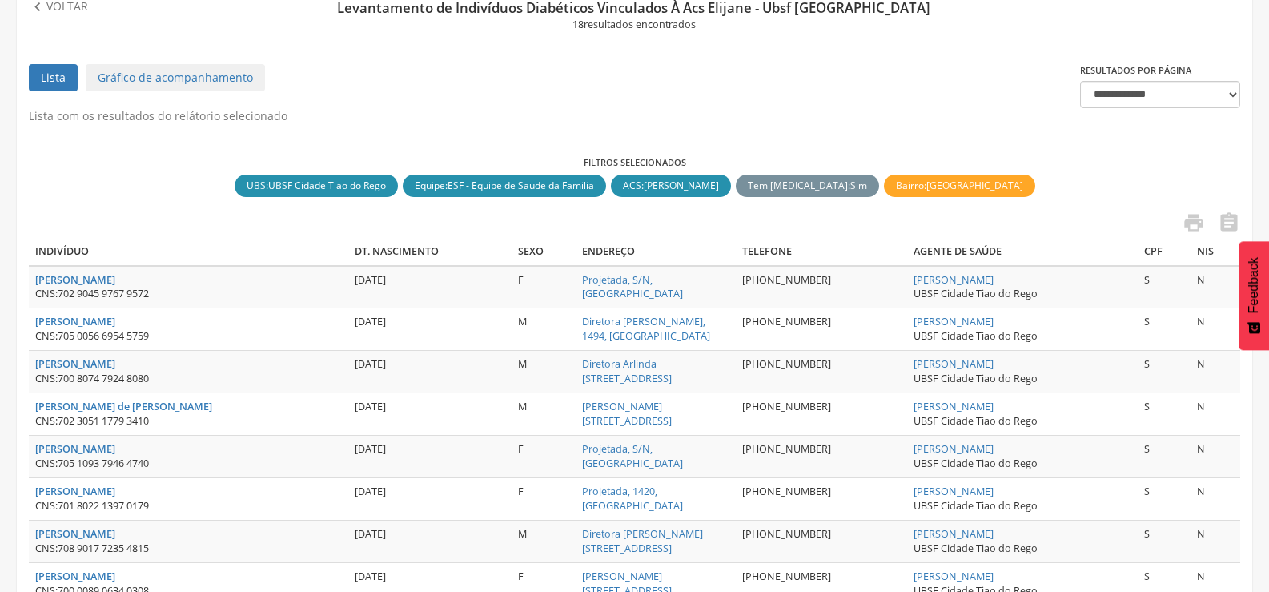
scroll to position [320, 0]
